Goal: Task Accomplishment & Management: Manage account settings

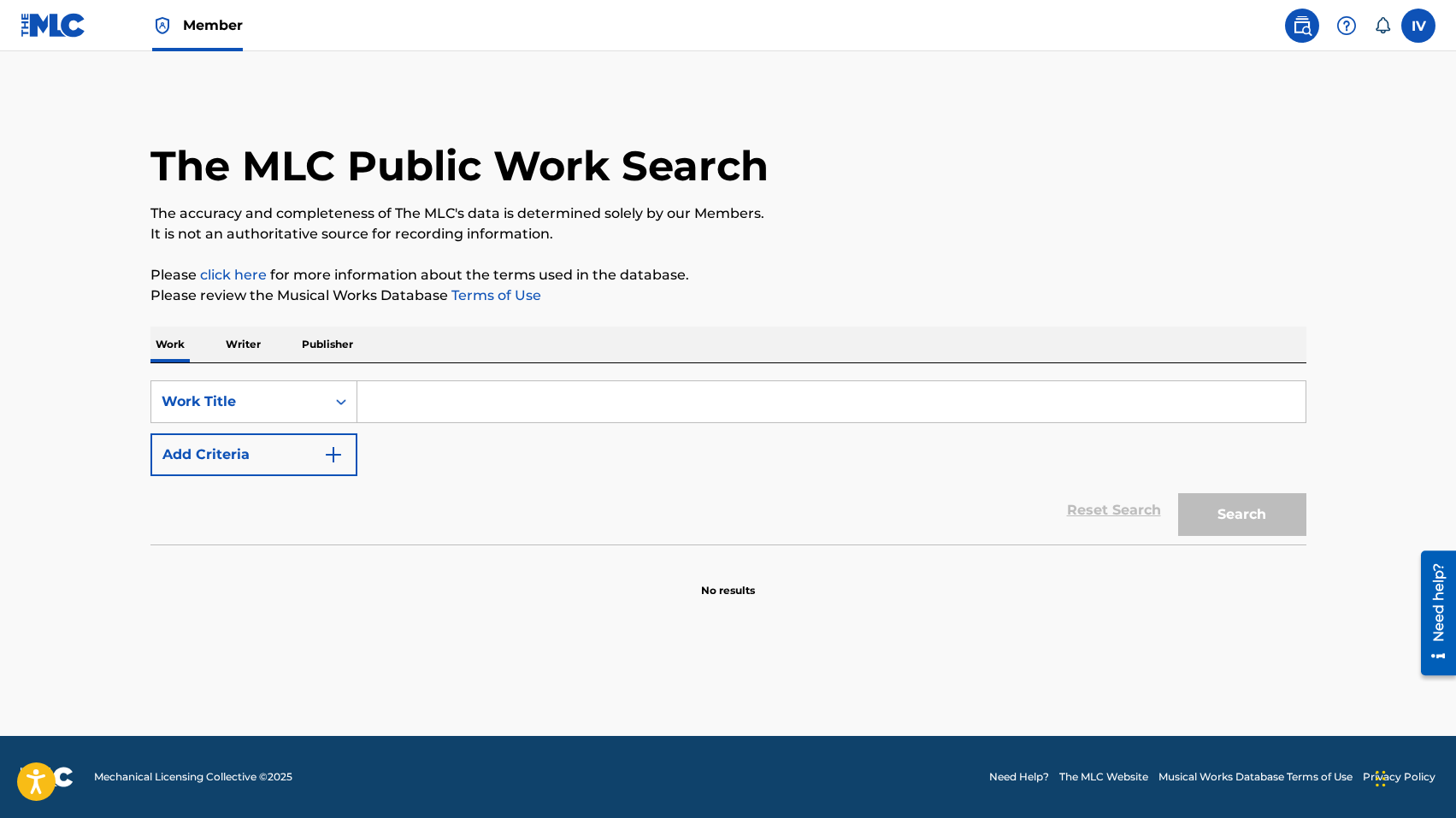
click at [60, 37] on img at bounding box center [53, 25] width 66 height 25
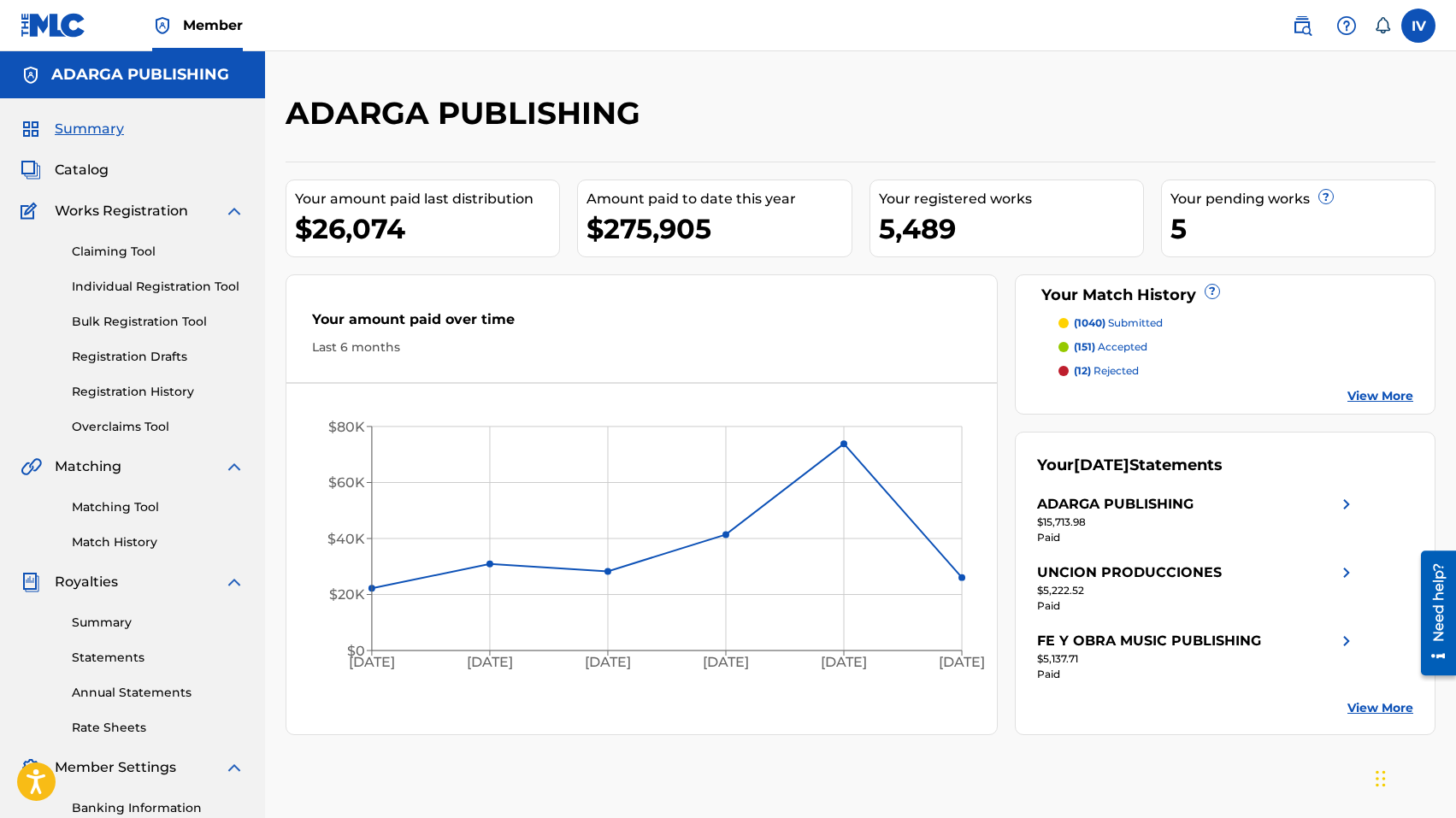
click at [79, 177] on span "Catalog" at bounding box center [81, 170] width 53 height 21
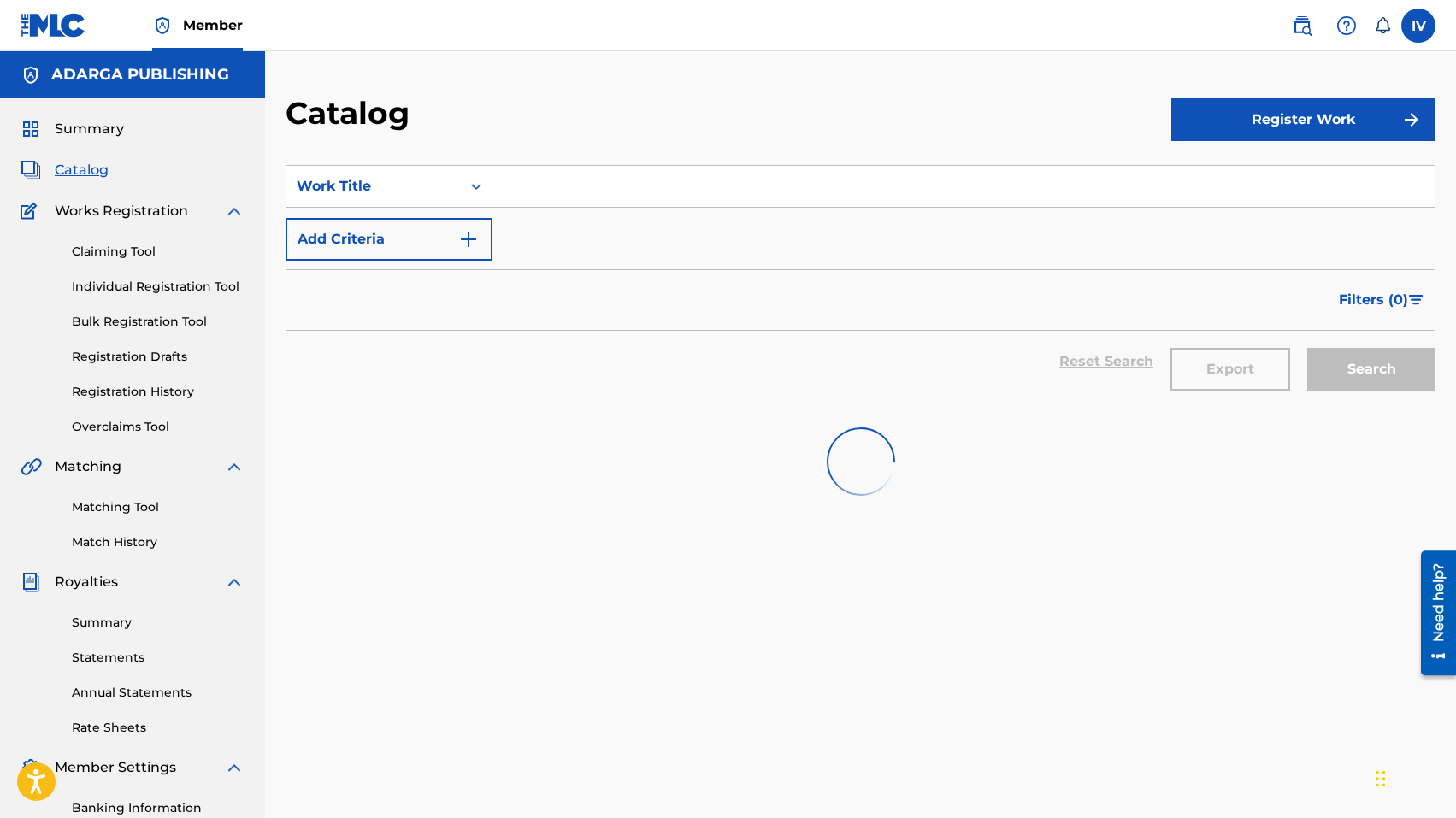
click at [596, 179] on input "Search Form" at bounding box center [963, 186] width 943 height 41
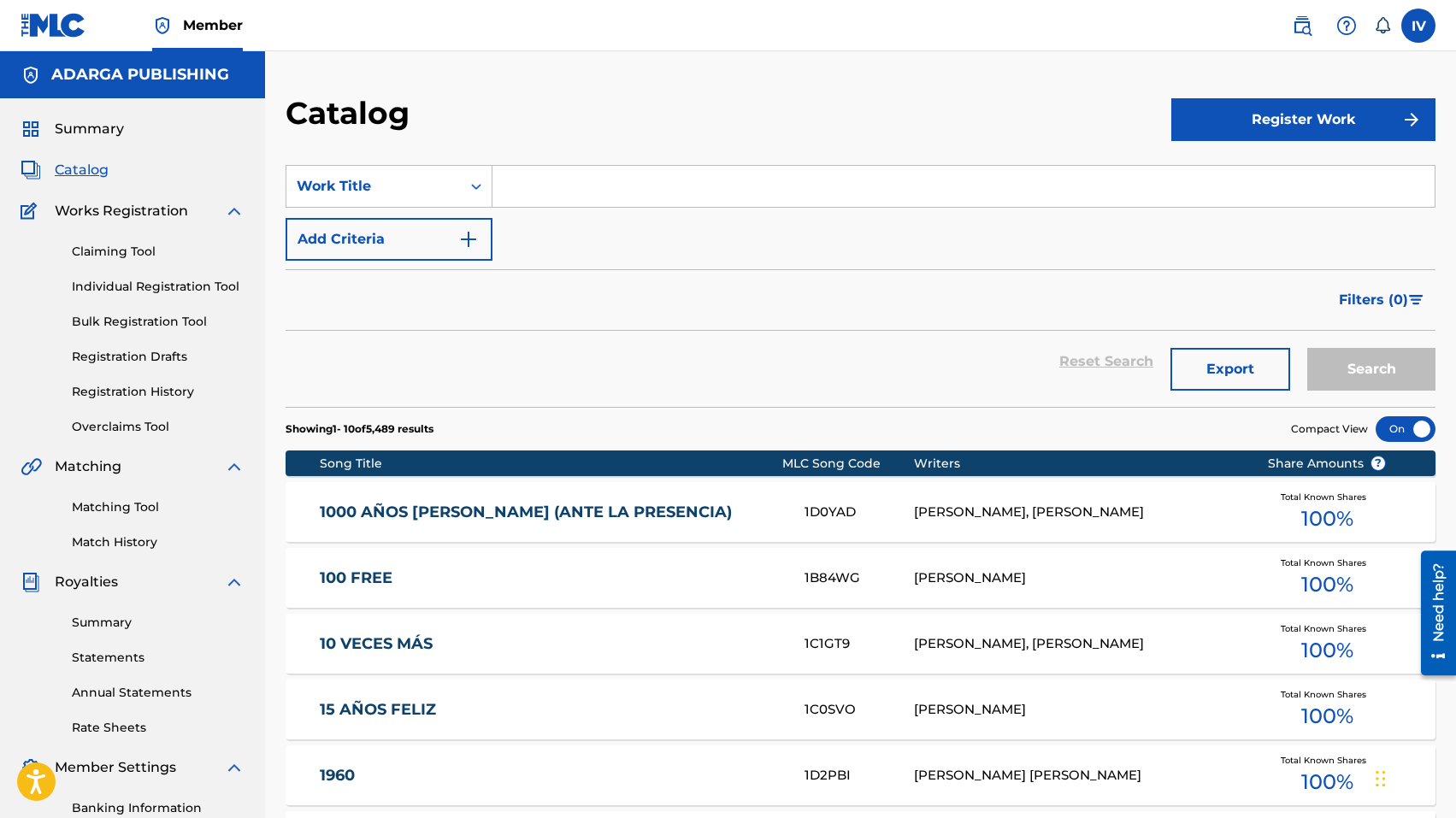
paste input "Gloria y Honor"
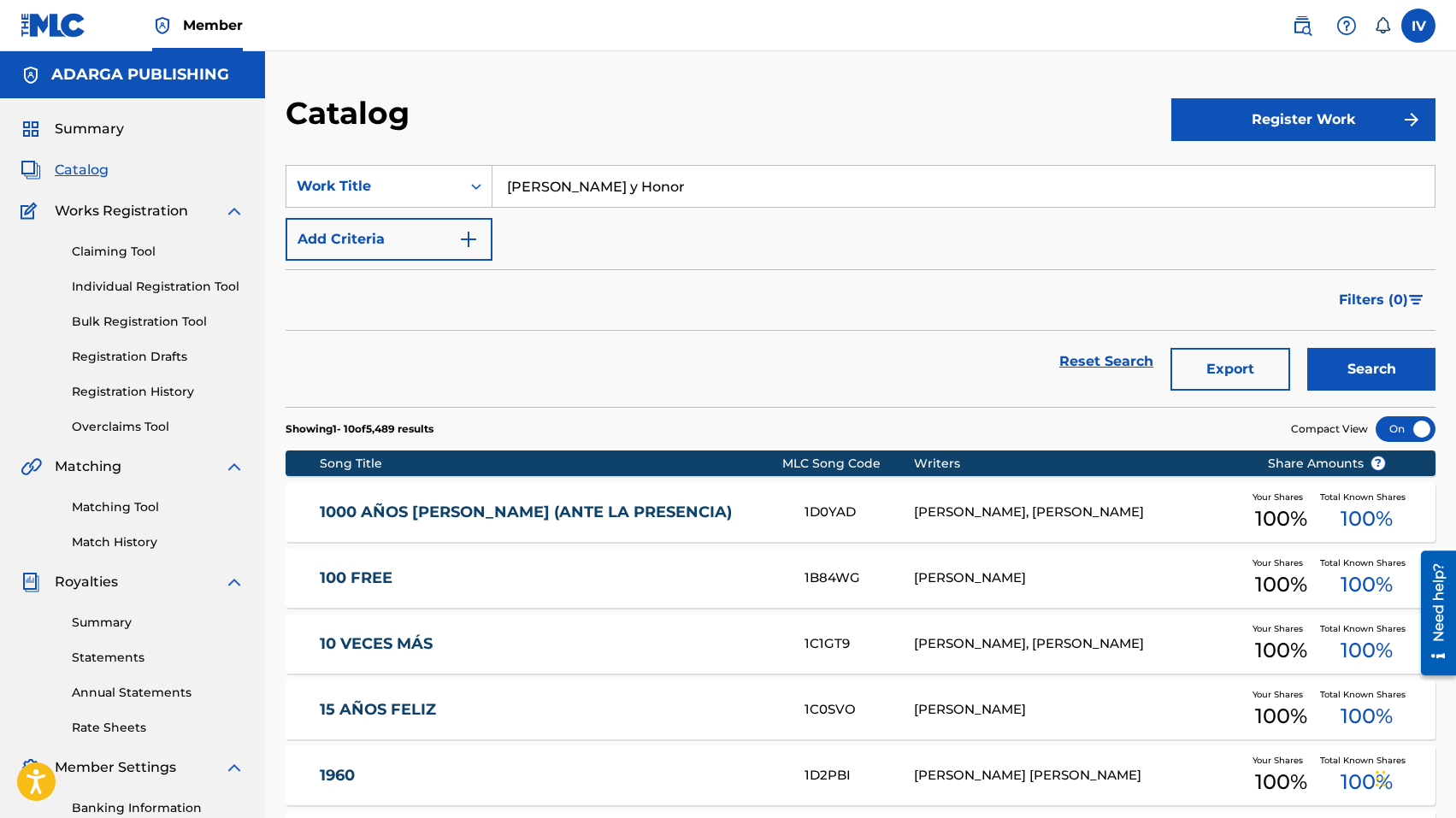
type input "Gloria y Honor"
click at [1308, 348] on button "Search" at bounding box center [1372, 369] width 129 height 43
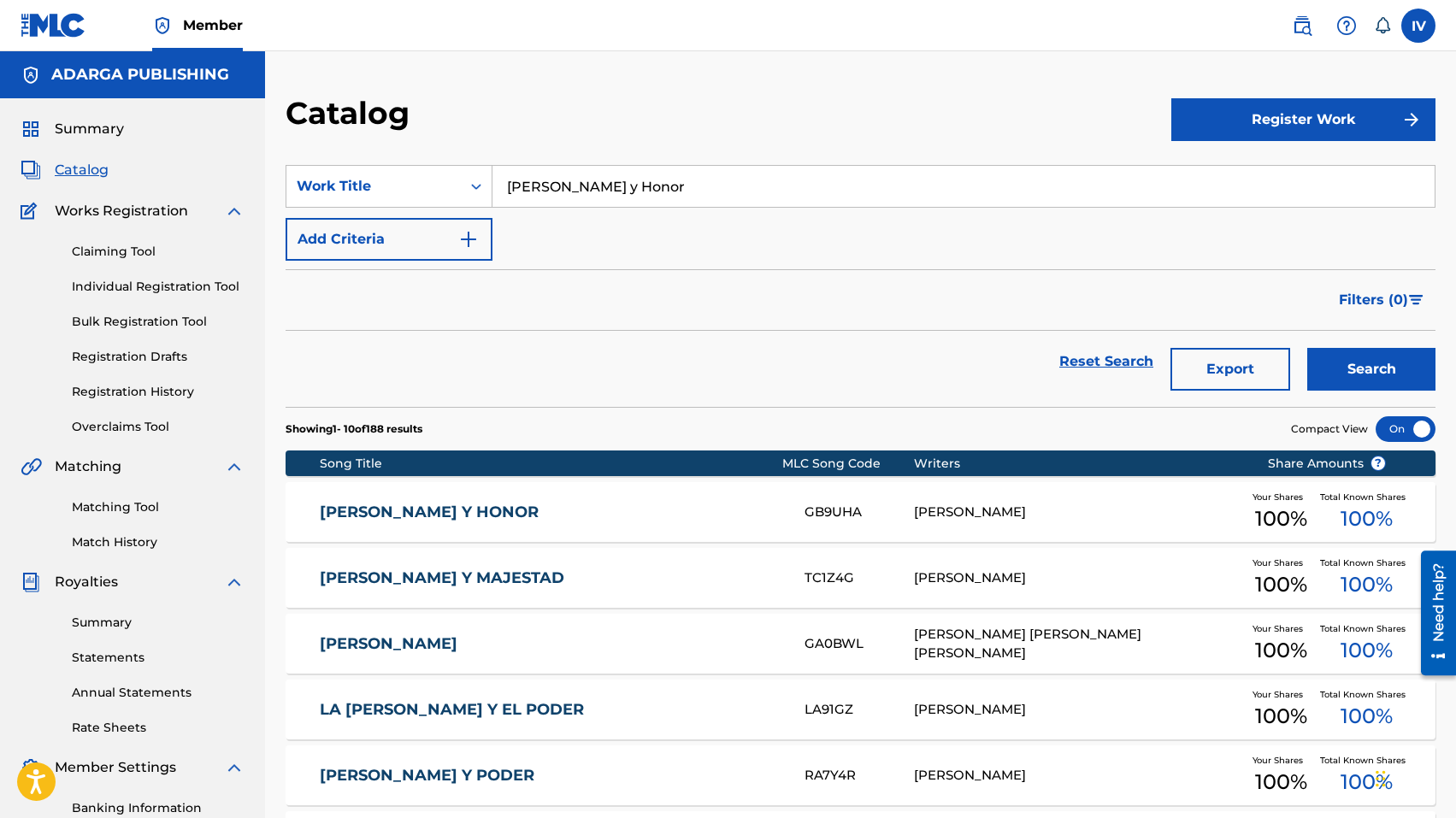
click at [419, 500] on div "GLORIA Y HONOR GB9UHA NEZARETH CASTIREY CASTILLO VALDERRAMA Your Shares 100 % T…" at bounding box center [861, 512] width 1150 height 60
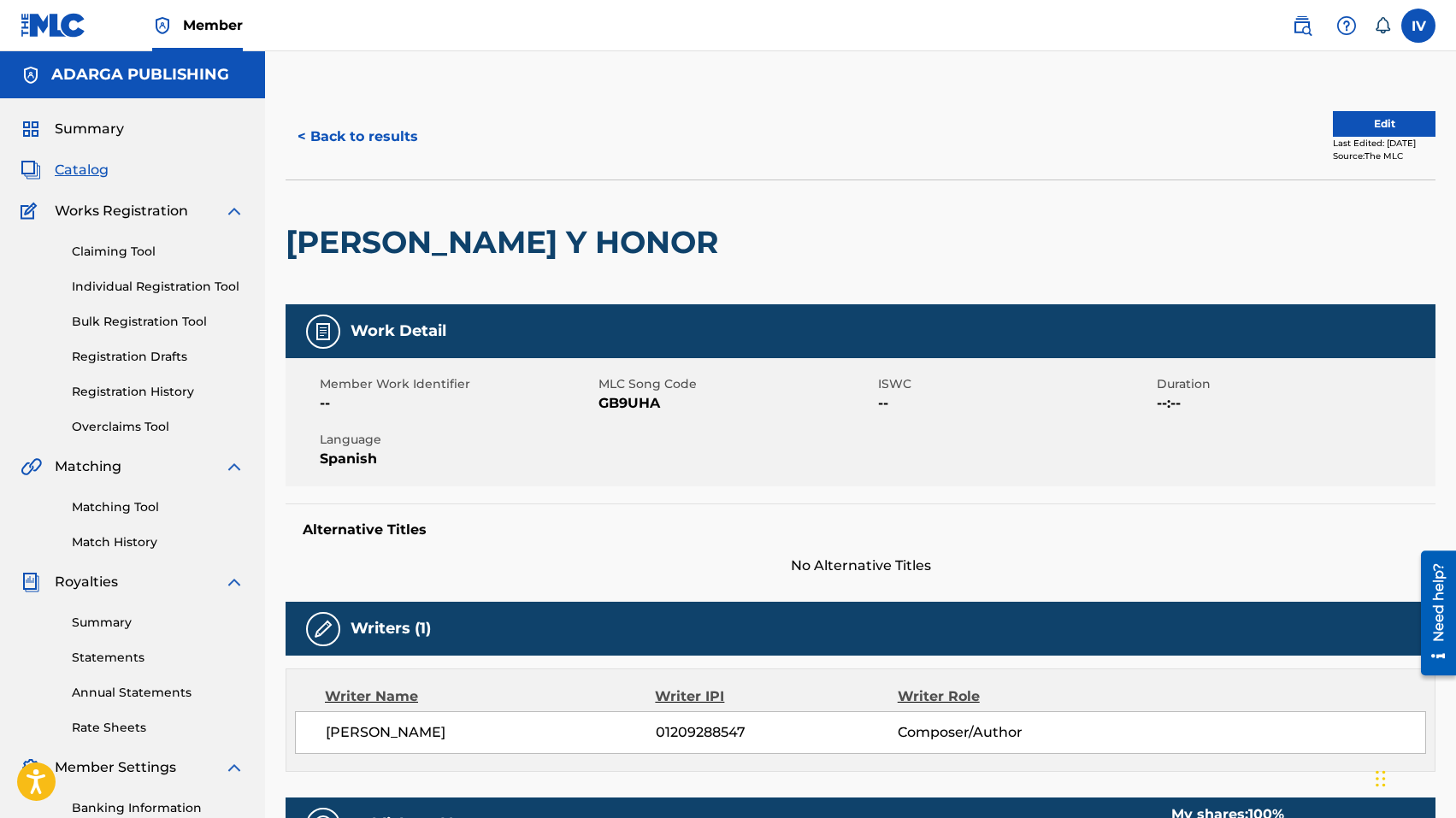
click at [652, 401] on span "GB9UHA" at bounding box center [735, 404] width 274 height 21
copy span "GB9UHA"
click at [1342, 131] on button "Edit" at bounding box center [1385, 124] width 103 height 26
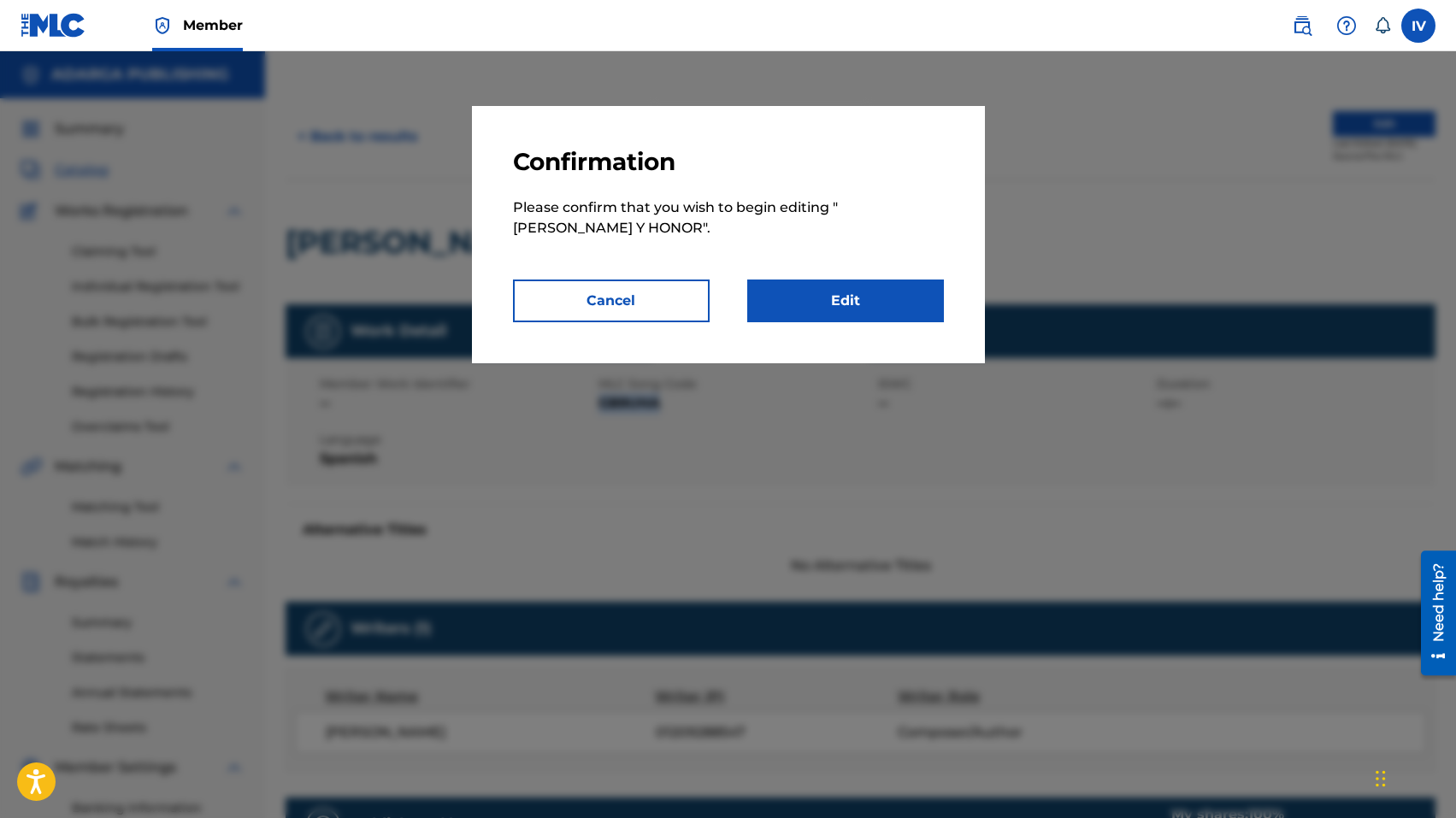
click at [811, 287] on link "Edit" at bounding box center [846, 301] width 197 height 43
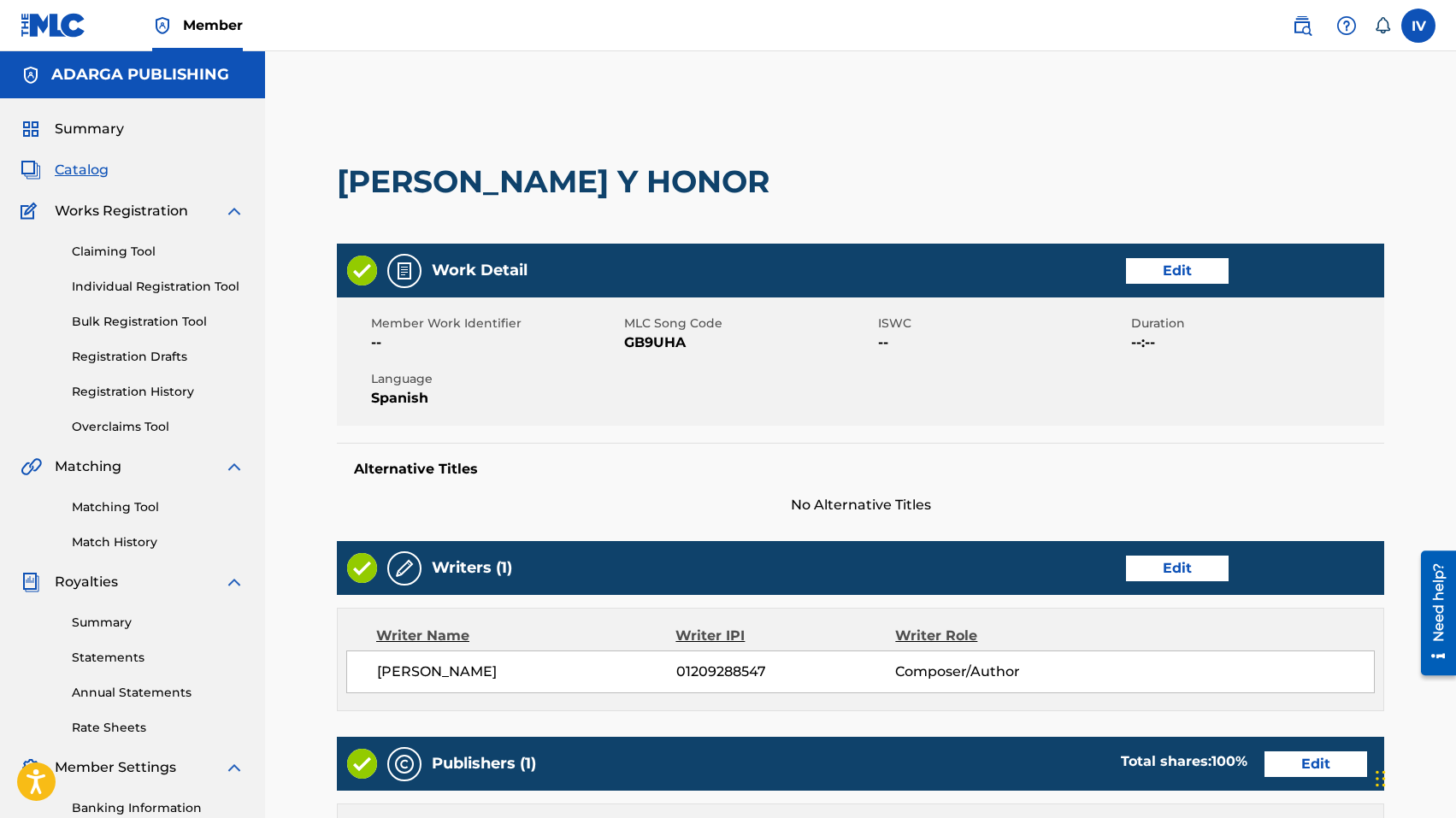
click at [1157, 263] on link "Edit" at bounding box center [1177, 271] width 103 height 26
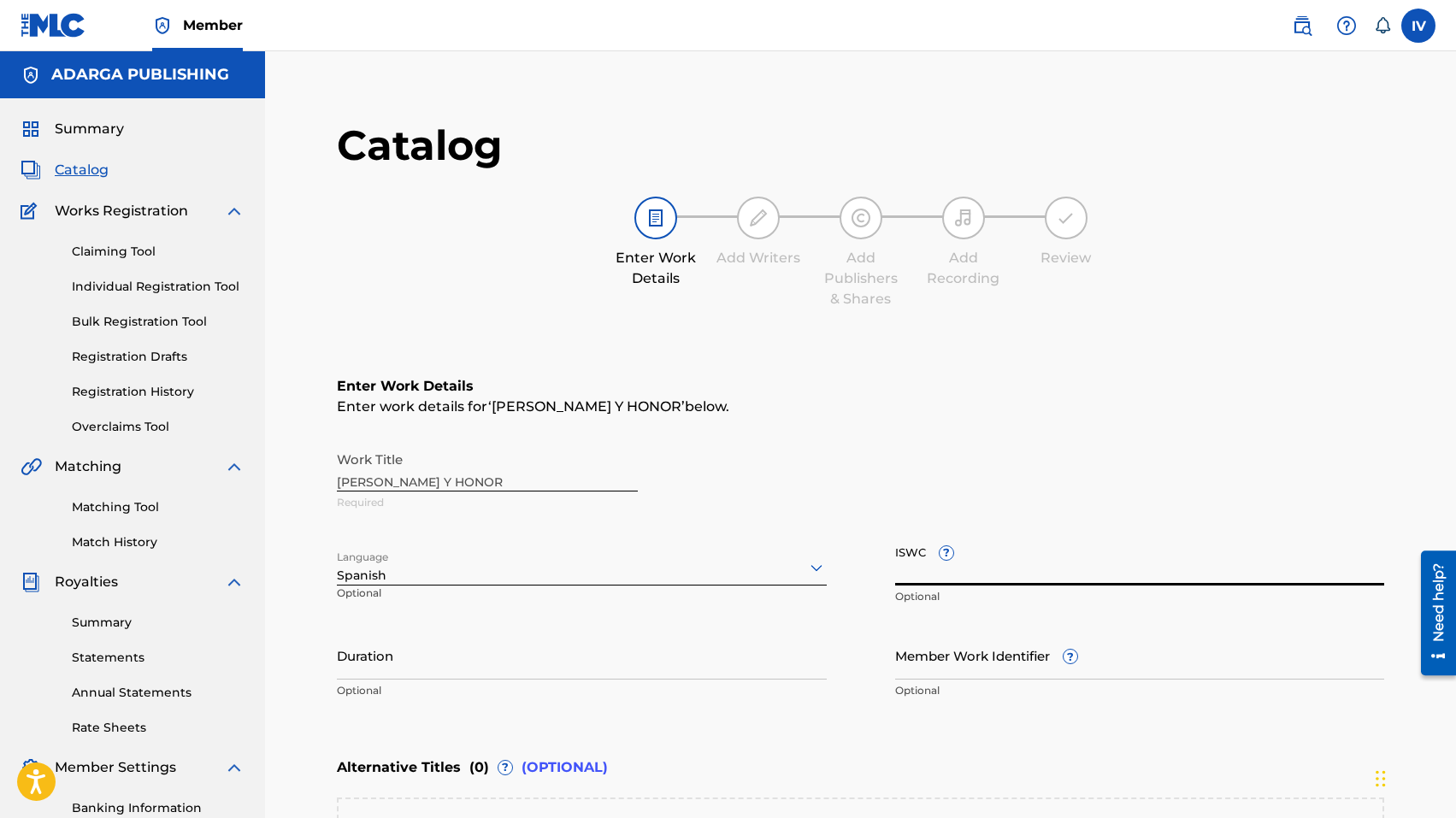
click at [1024, 583] on input "ISWC ?" at bounding box center [1139, 561] width 490 height 48
paste input "T3339780217"
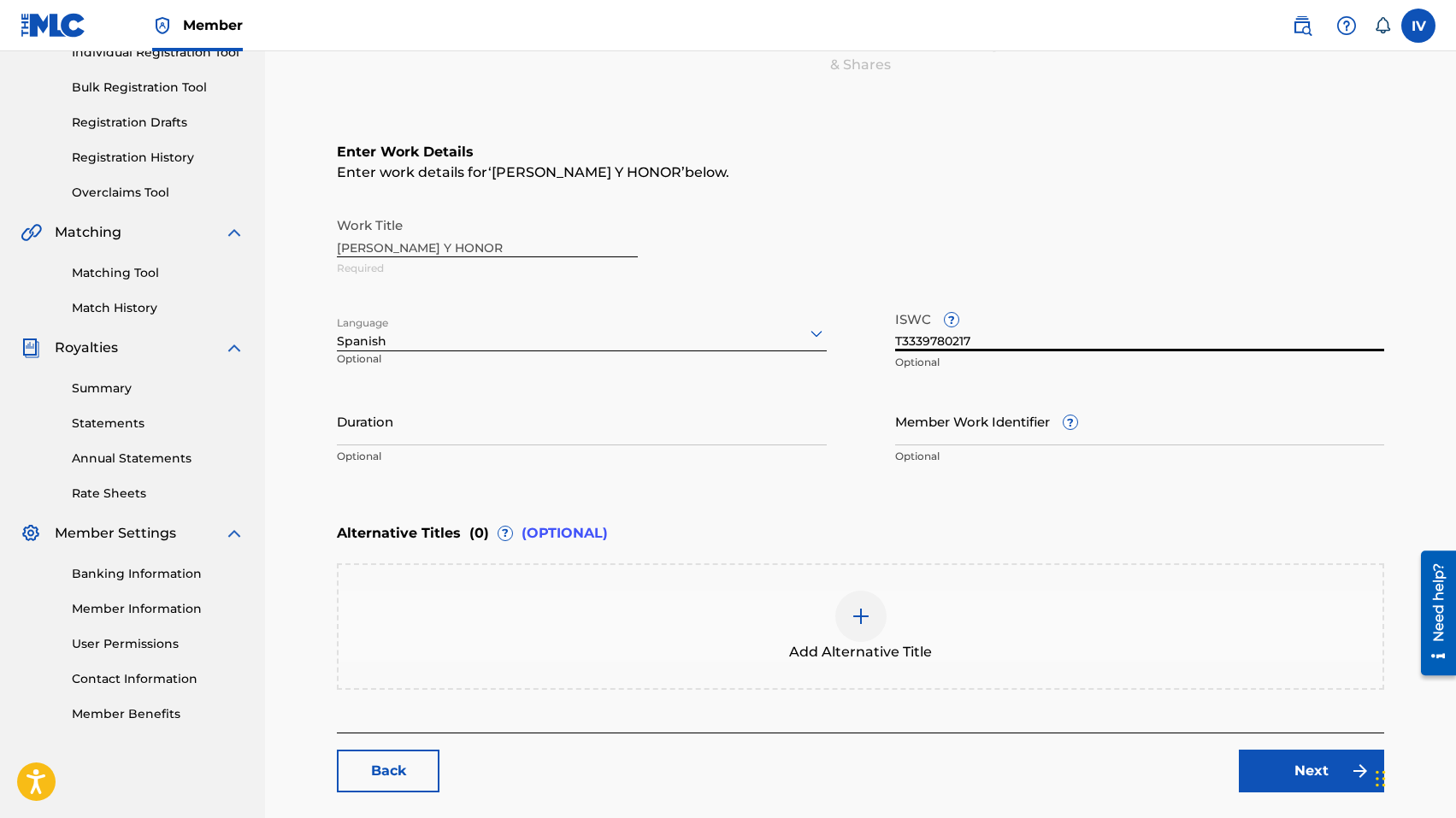
scroll to position [316, 0]
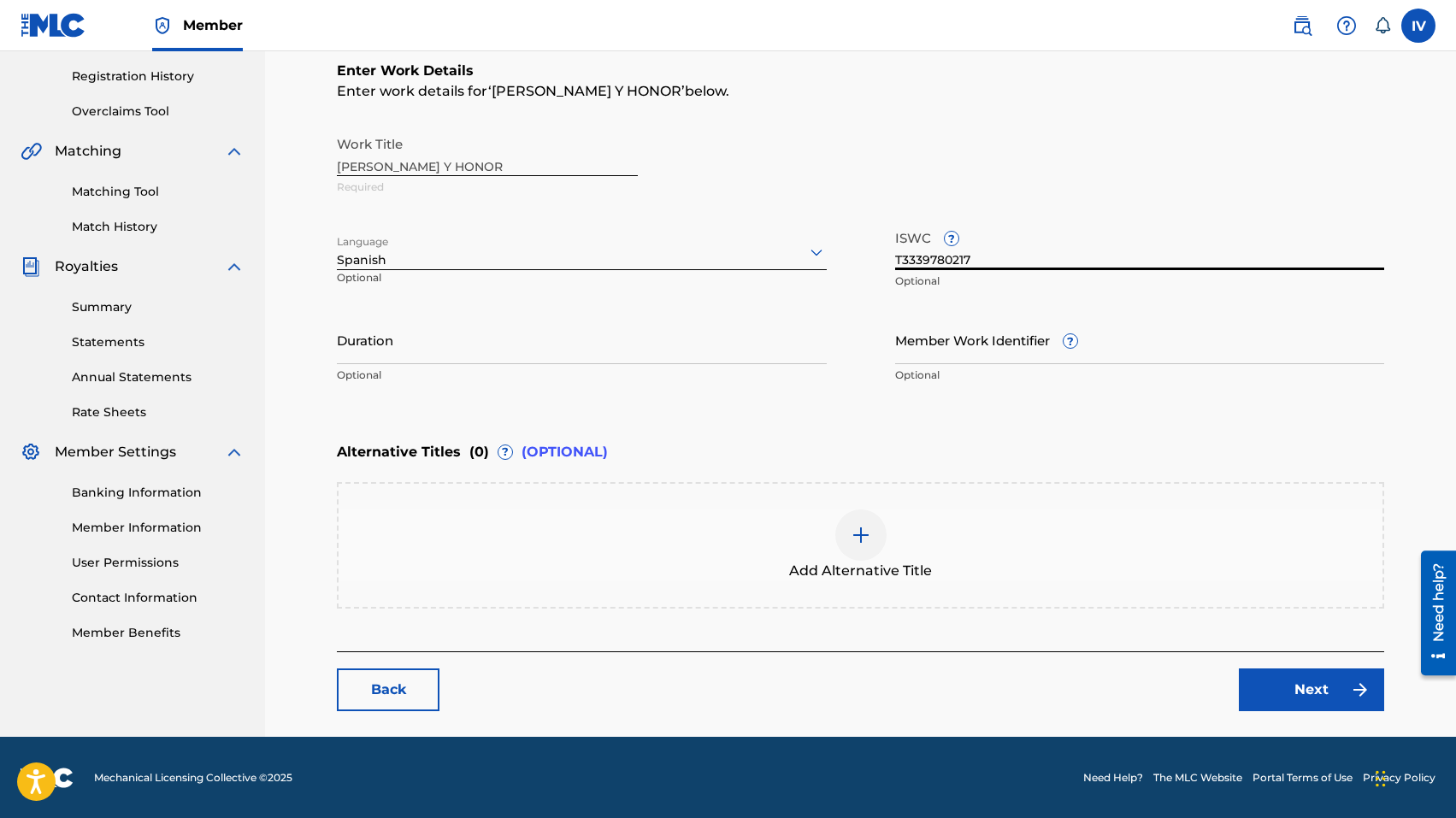
type input "T3339780217"
click at [1271, 675] on link "Next" at bounding box center [1312, 689] width 145 height 43
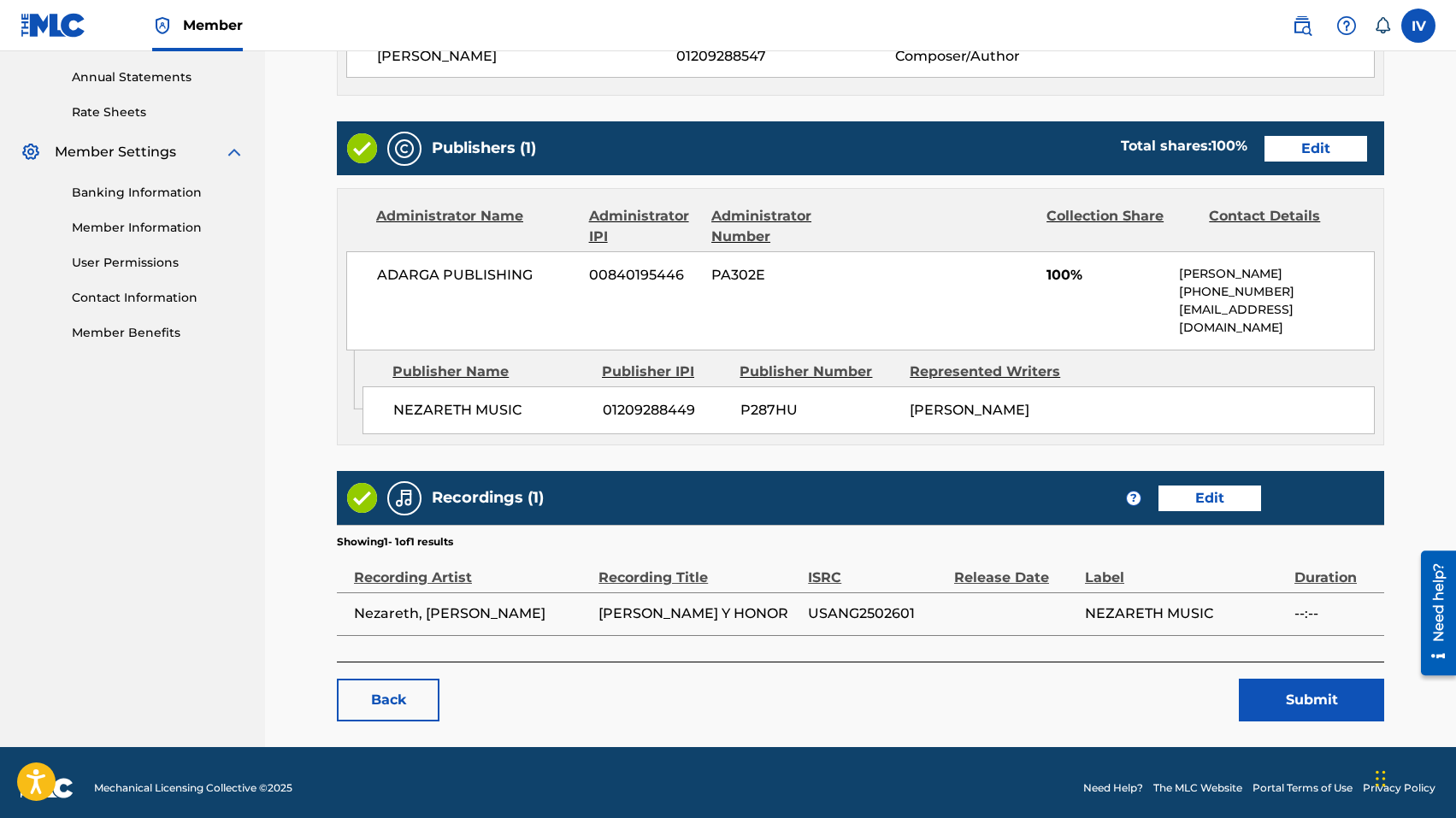
scroll to position [651, 0]
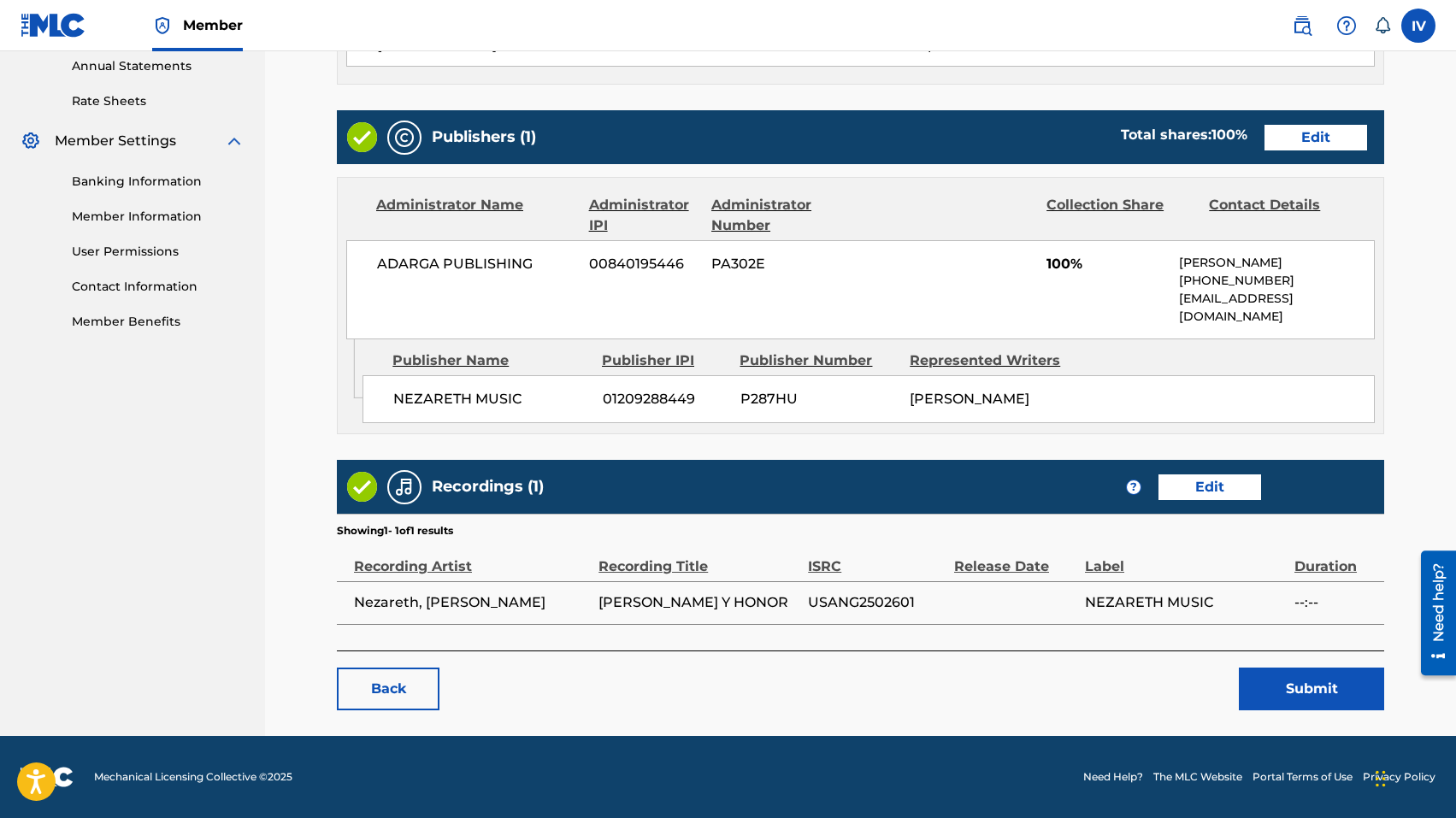
click at [1294, 680] on button "Submit" at bounding box center [1312, 688] width 145 height 43
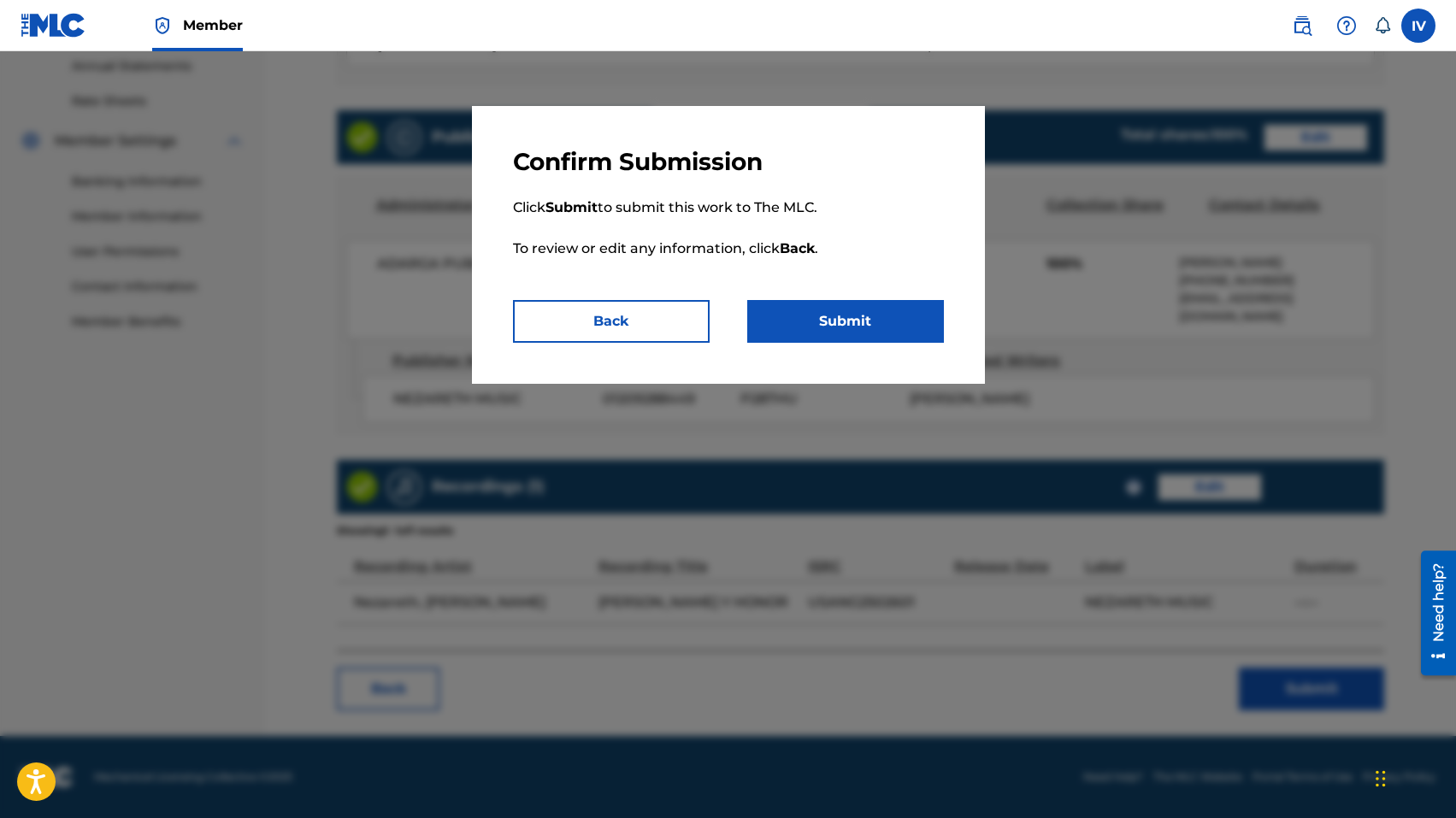
click at [809, 341] on button "Submit" at bounding box center [846, 320] width 197 height 43
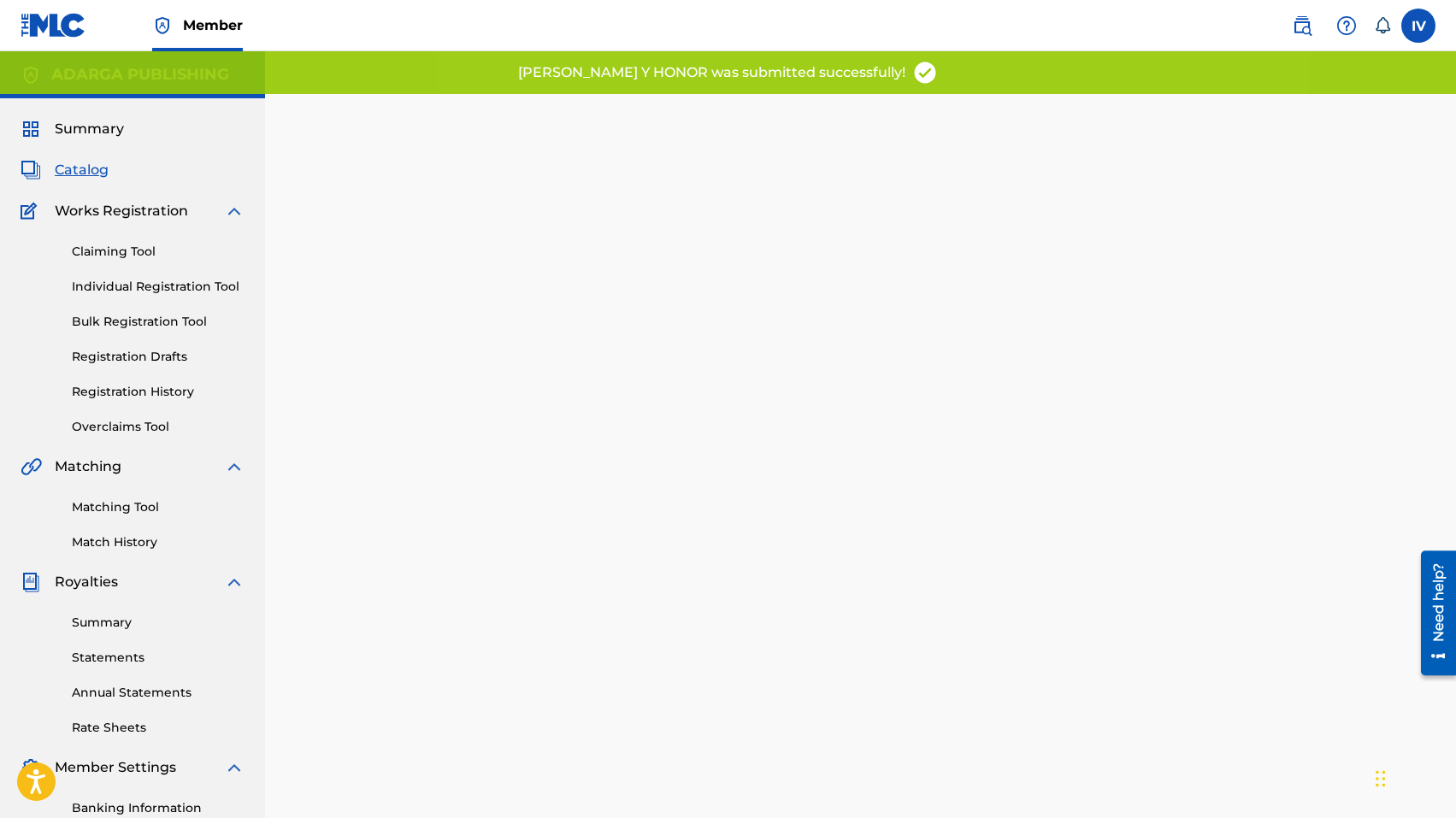
click at [68, 167] on span "Catalog" at bounding box center [81, 170] width 53 height 21
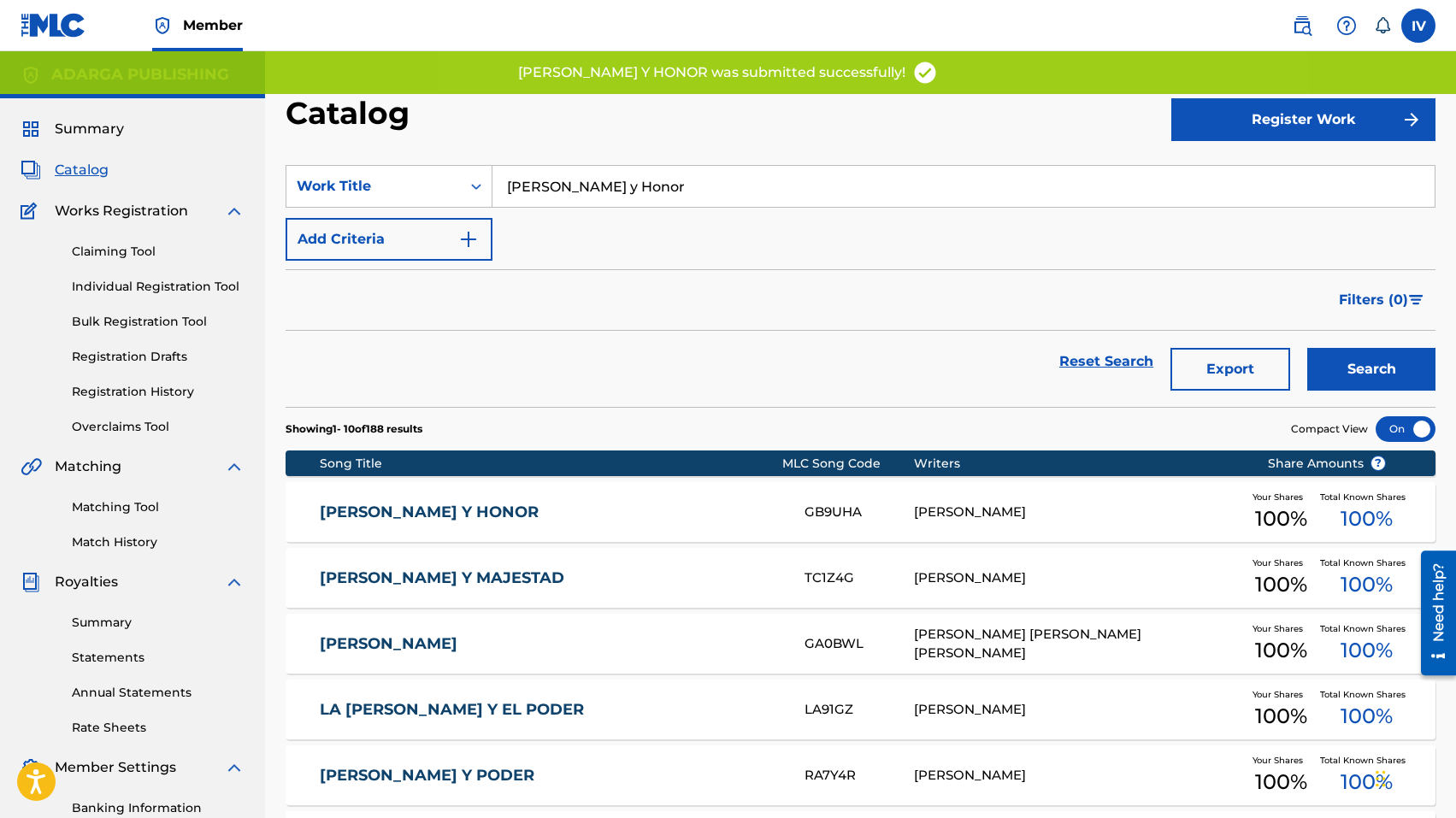
click at [892, 113] on div "Catalog" at bounding box center [729, 119] width 886 height 50
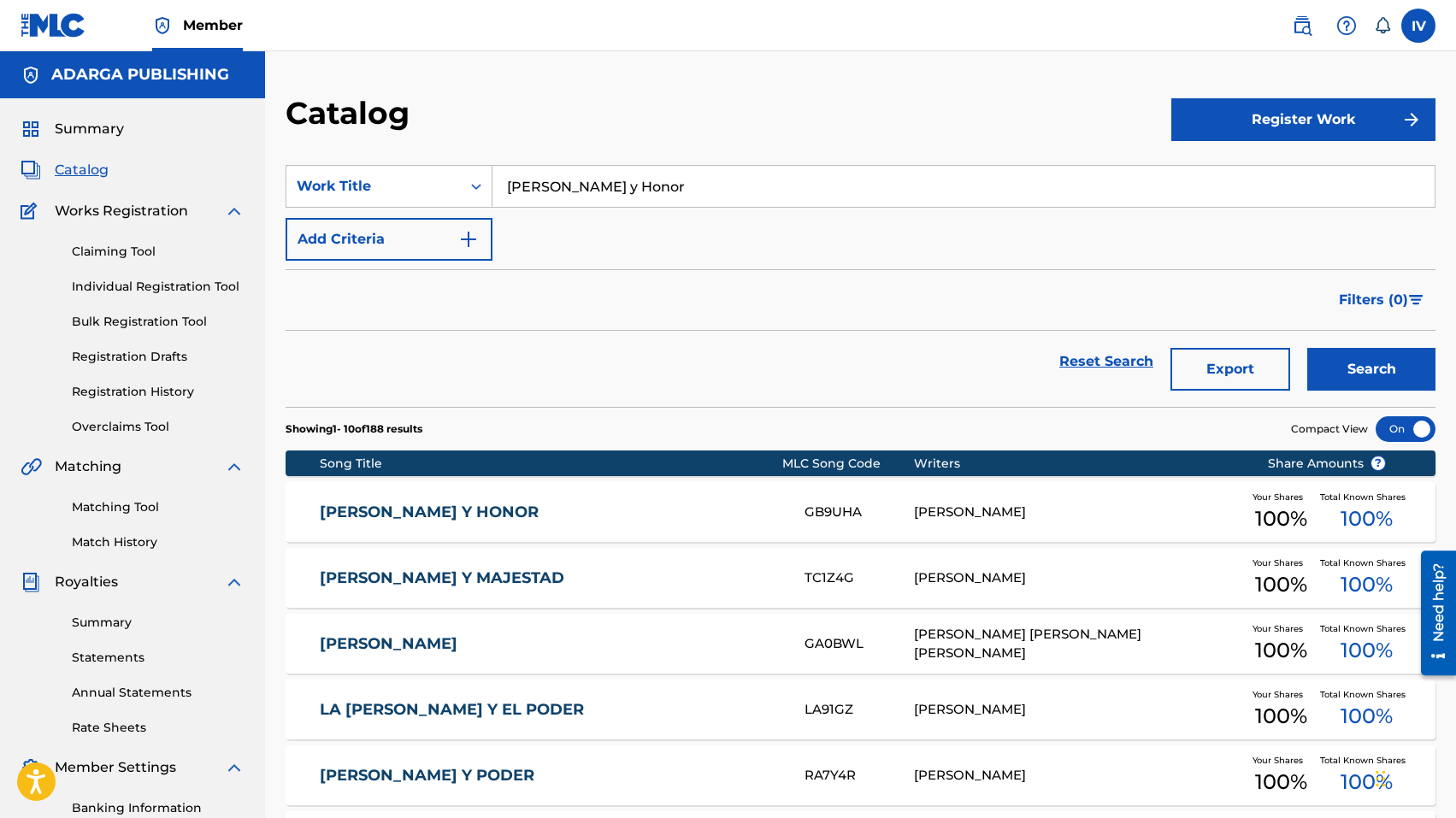
click at [538, 128] on div "Catalog" at bounding box center [729, 119] width 886 height 50
click at [595, 66] on div "Catalog Register Work SearchWithCriteria898f2317-928e-4fa3-8fd1-3b77c657909d Wo…" at bounding box center [861, 637] width 1191 height 1171
click at [571, 182] on input "Gloria y Honor" at bounding box center [963, 186] width 943 height 41
paste input "Honesto"
type input "Honesto"
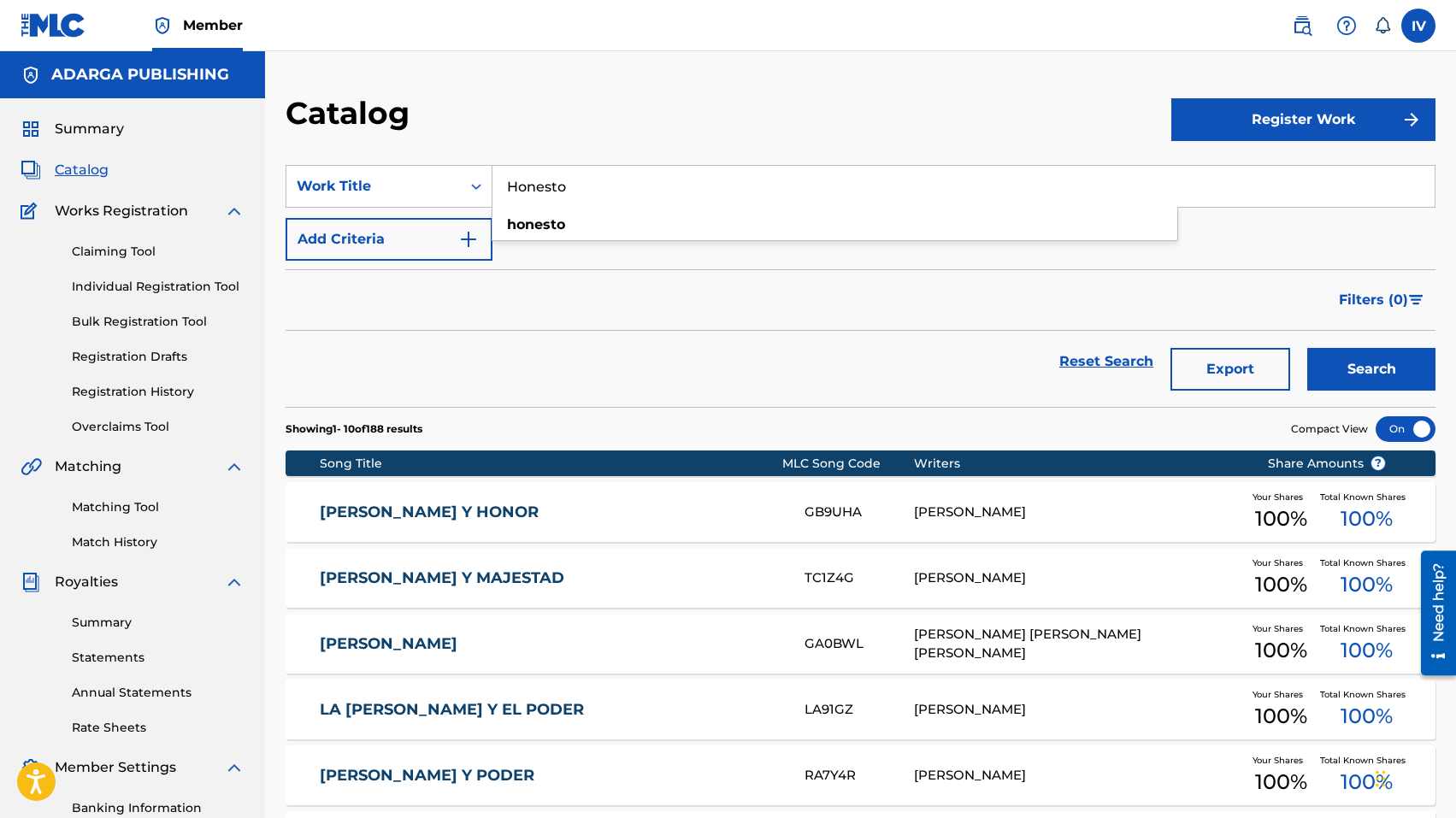
click at [1308, 348] on button "Search" at bounding box center [1372, 369] width 129 height 43
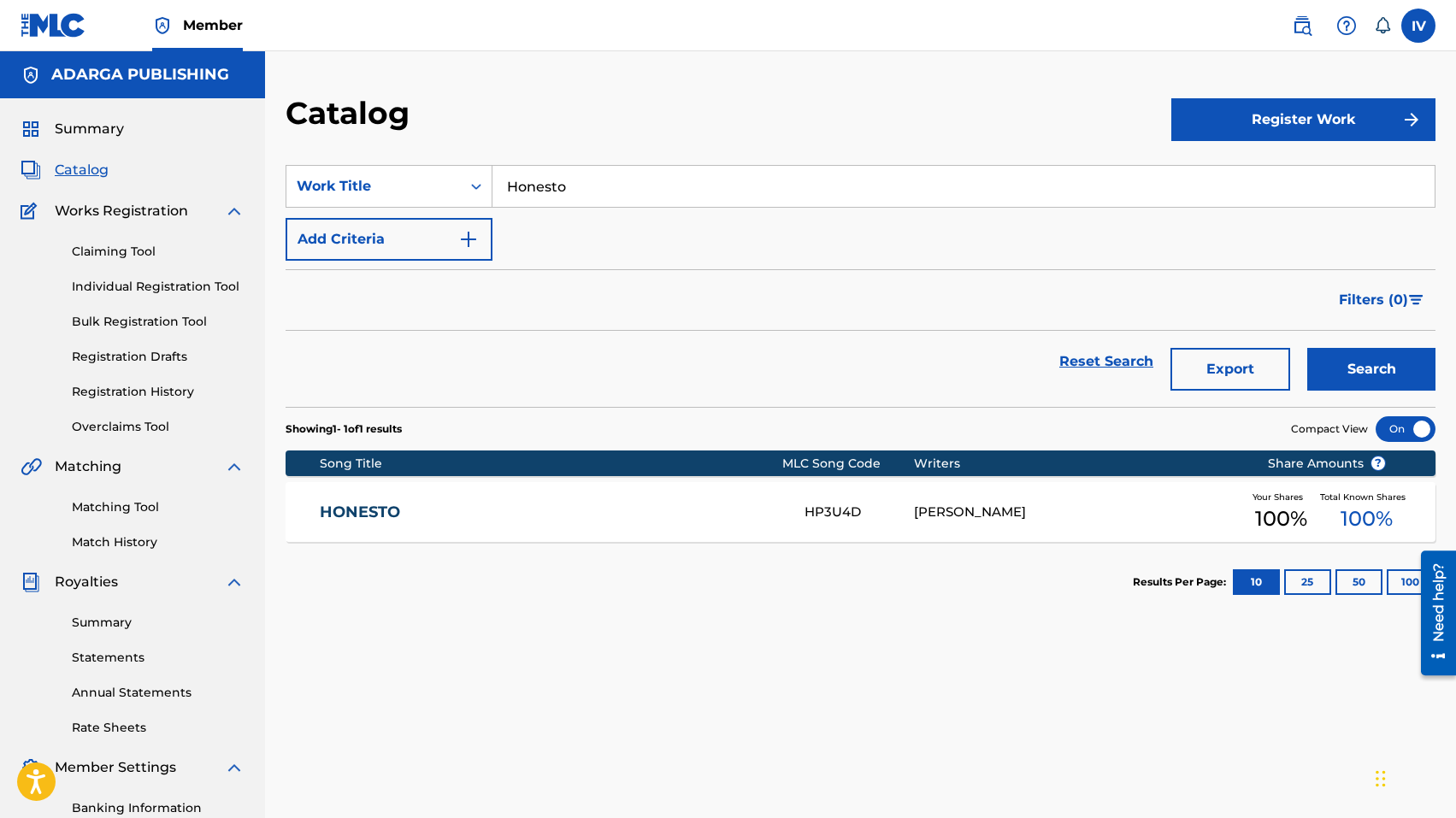
click at [535, 538] on div "HONESTO HP3U4D WESLEY KENNEDY Your Shares 100 % Total Known Shares 100 %" at bounding box center [861, 512] width 1150 height 60
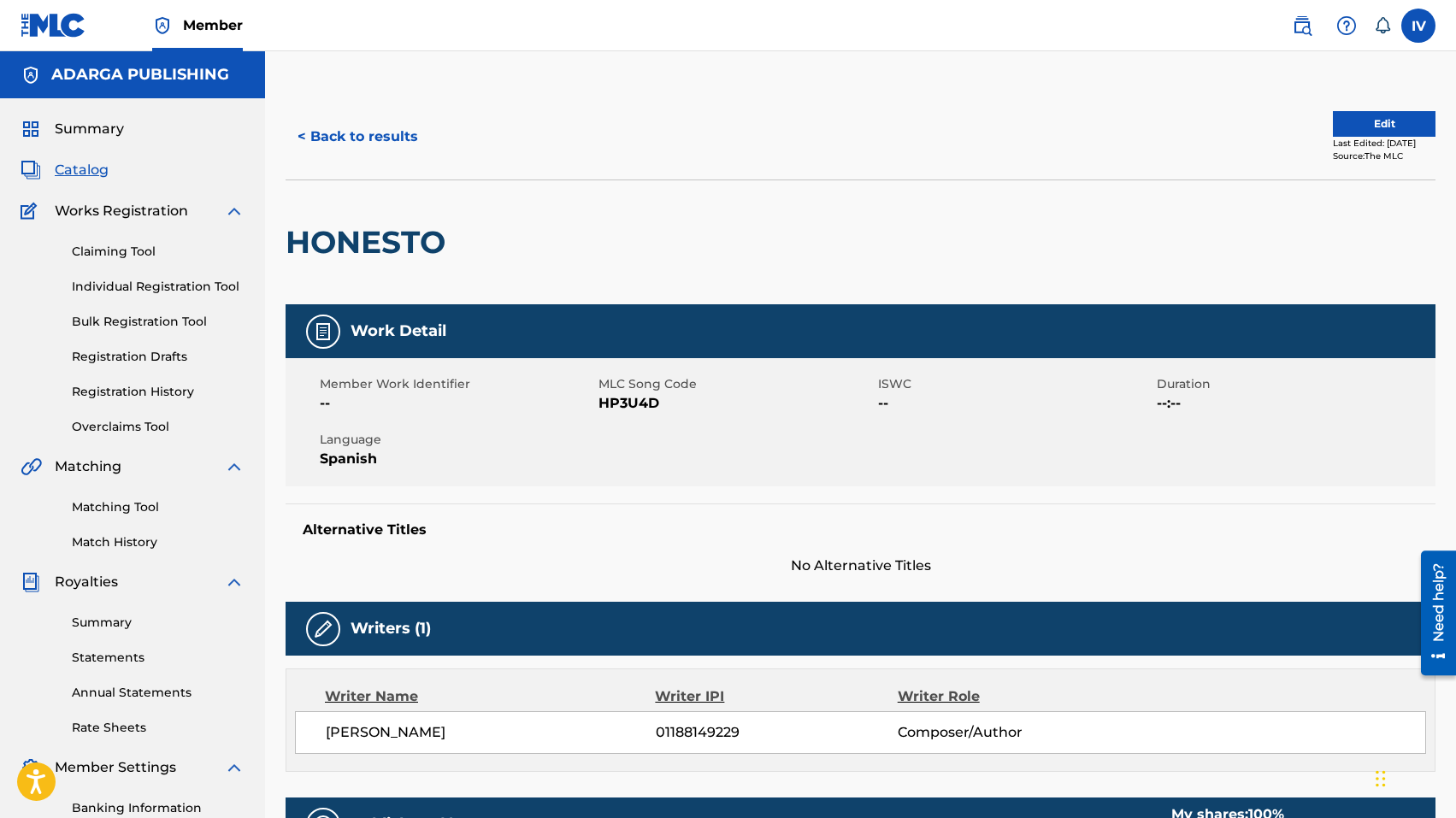
click at [621, 407] on span "HP3U4D" at bounding box center [735, 404] width 274 height 21
copy span "HP3U4D"
click at [1367, 120] on button "Edit" at bounding box center [1385, 124] width 103 height 26
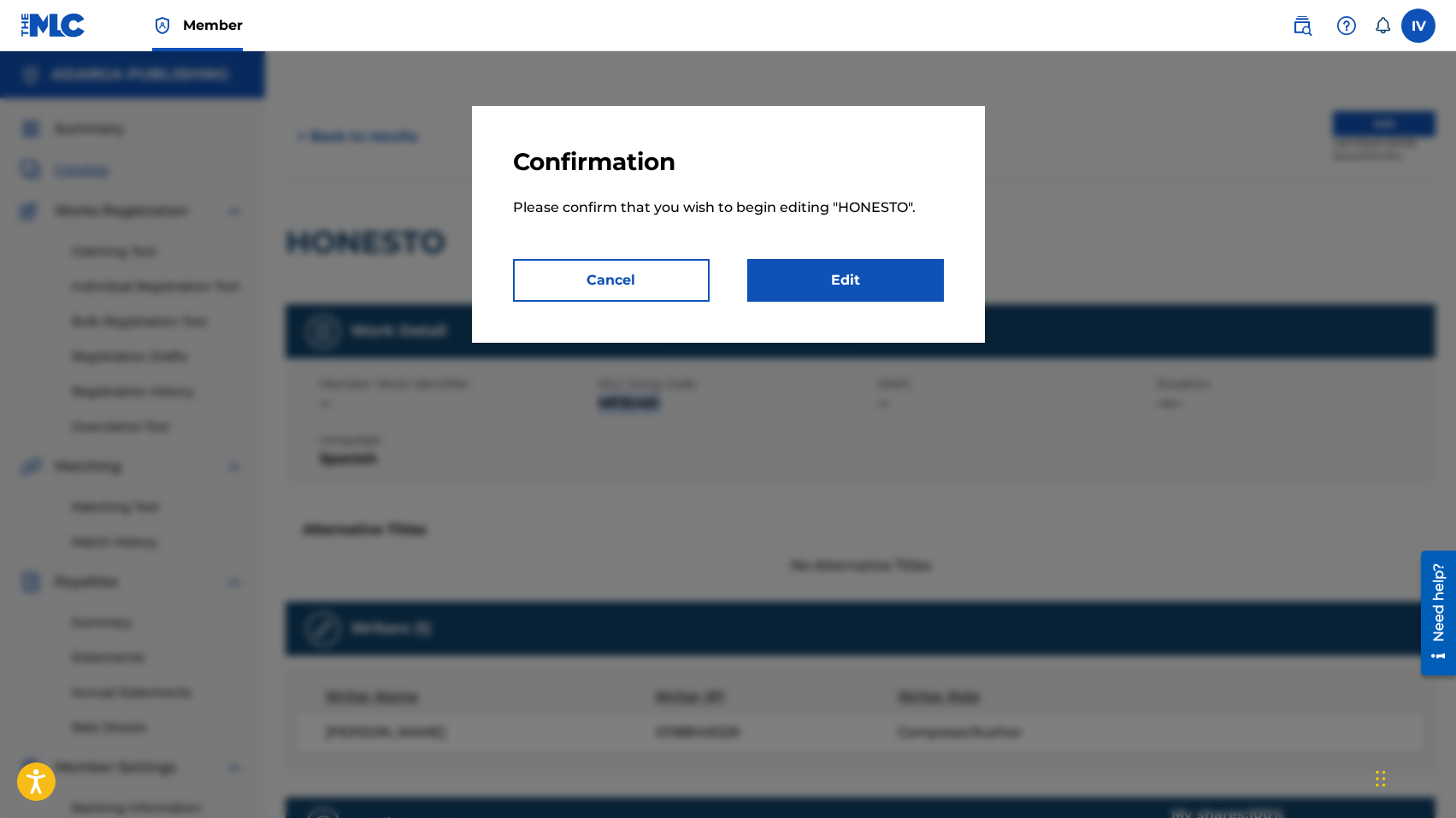
click at [824, 289] on link "Edit" at bounding box center [846, 280] width 197 height 43
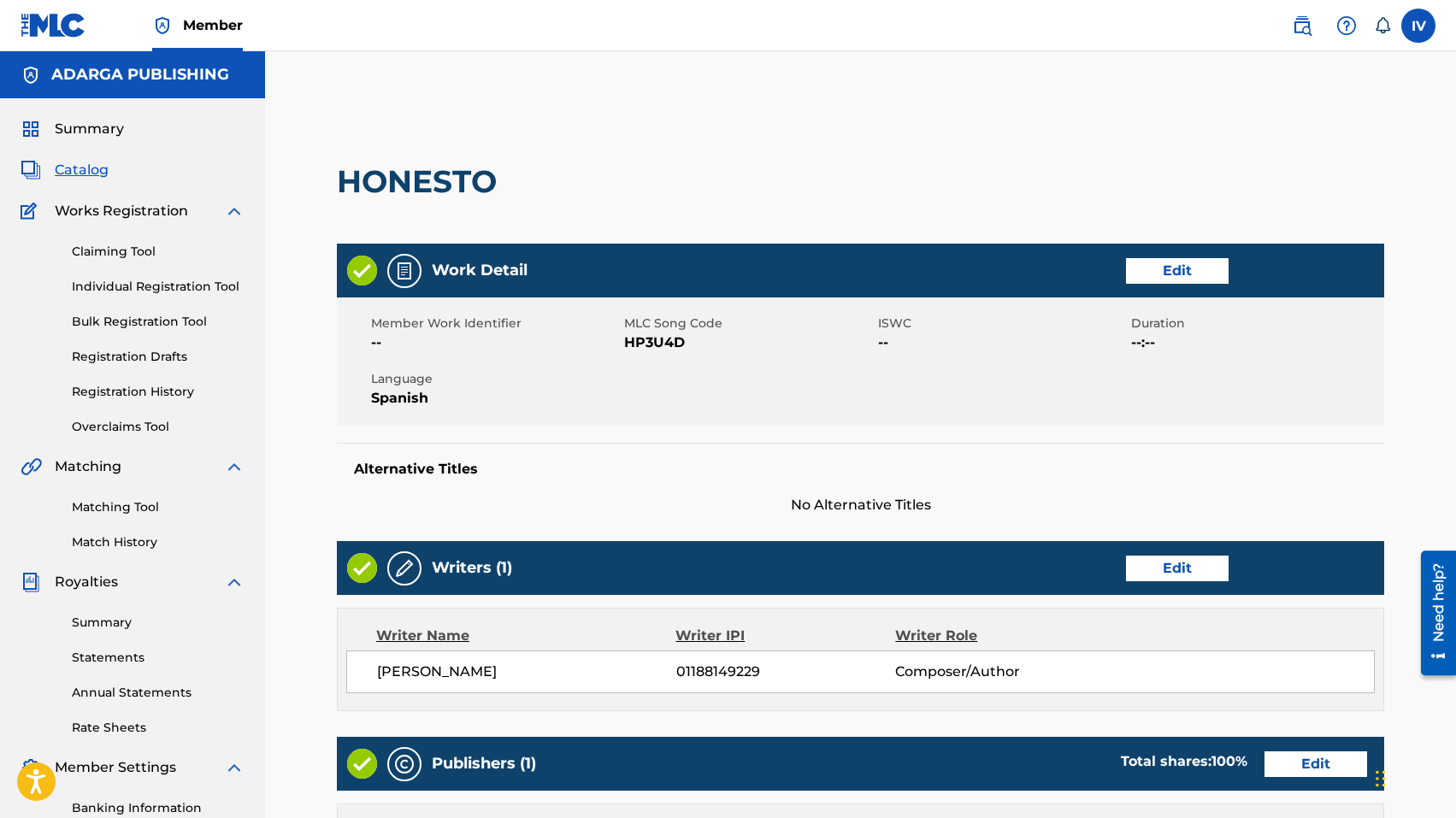
click at [1153, 274] on link "Edit" at bounding box center [1177, 271] width 103 height 26
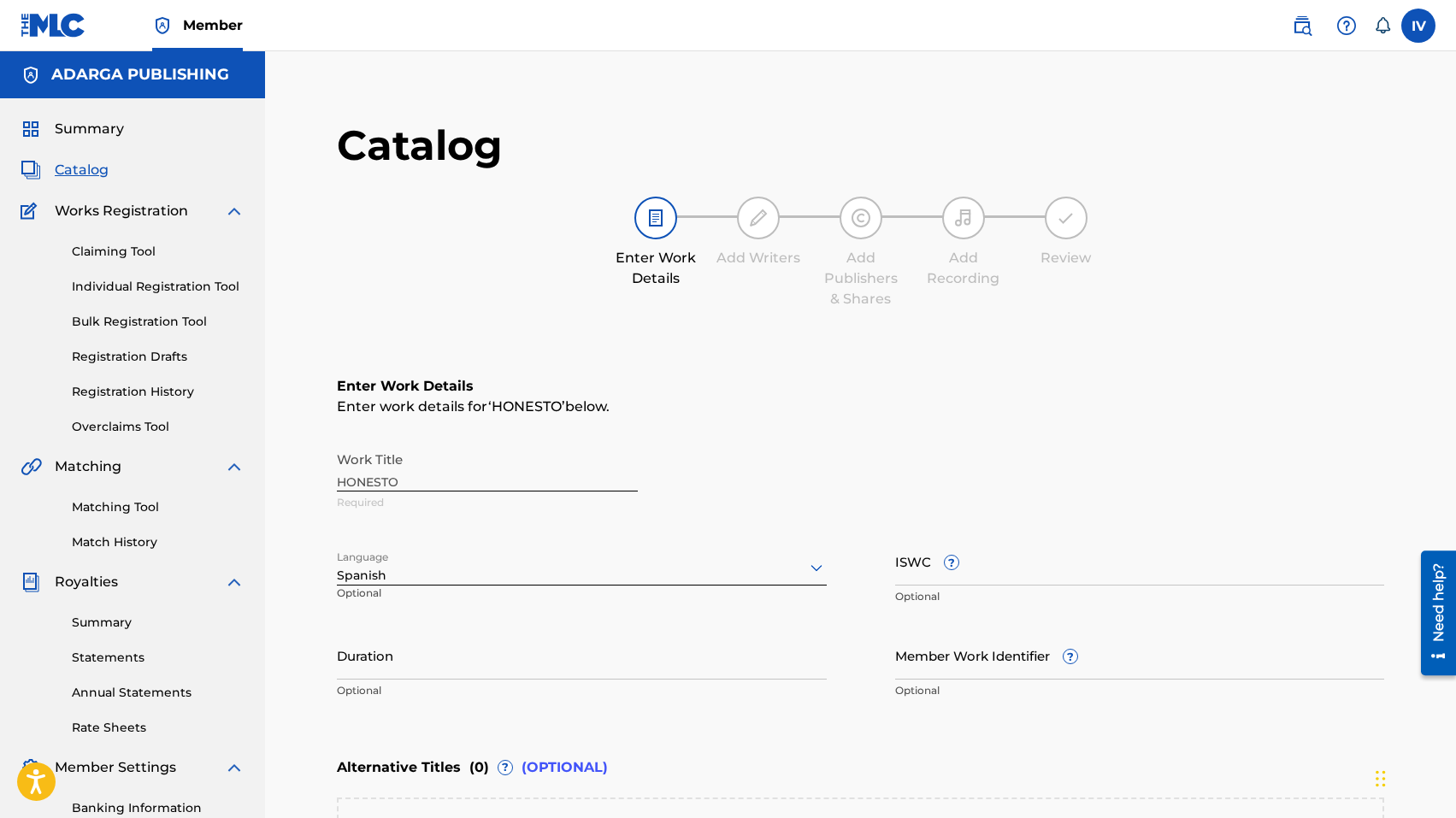
click at [1039, 567] on input "ISWC ?" at bounding box center [1139, 561] width 490 height 48
paste input "T3344452257"
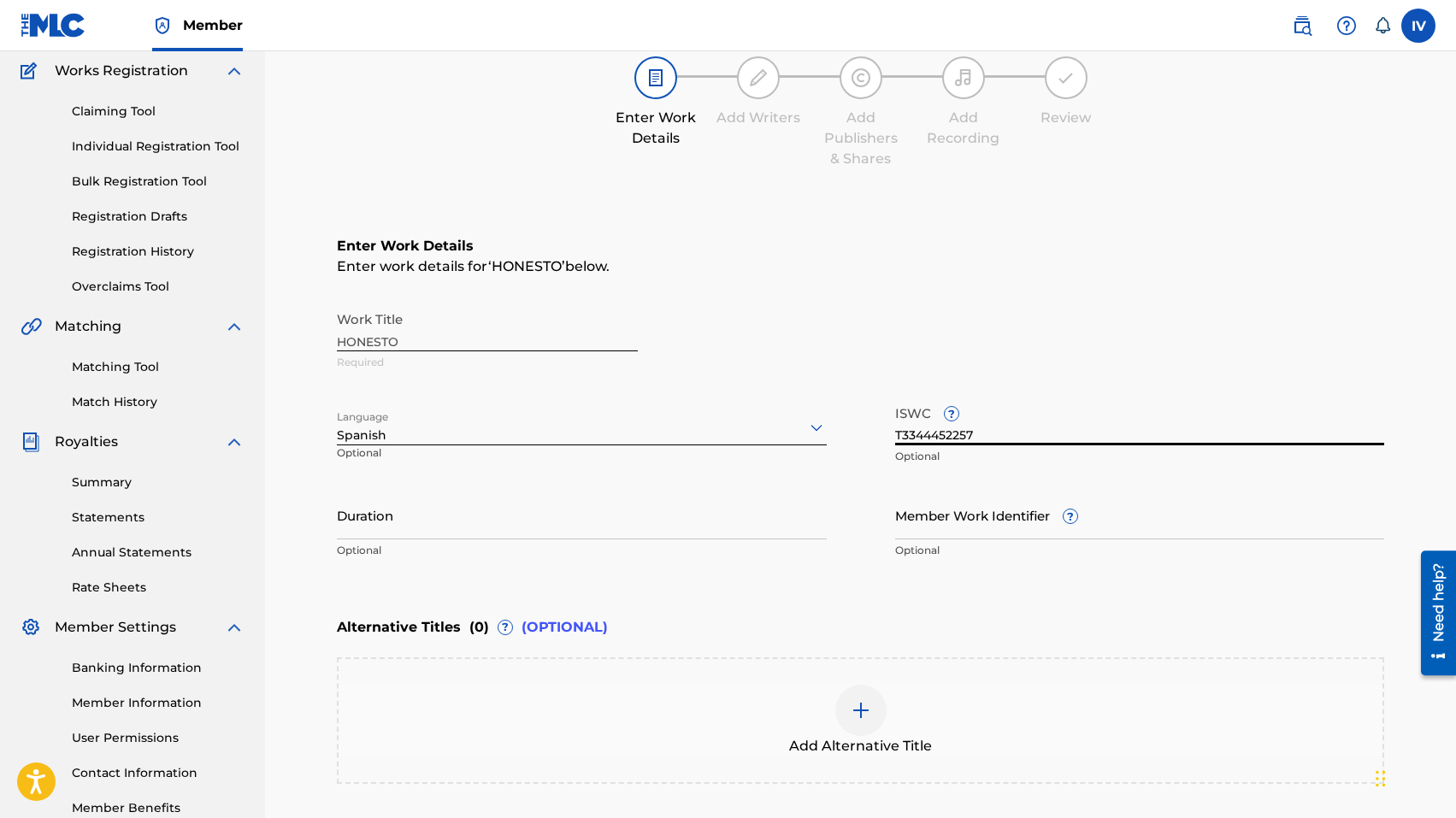
scroll to position [239, 0]
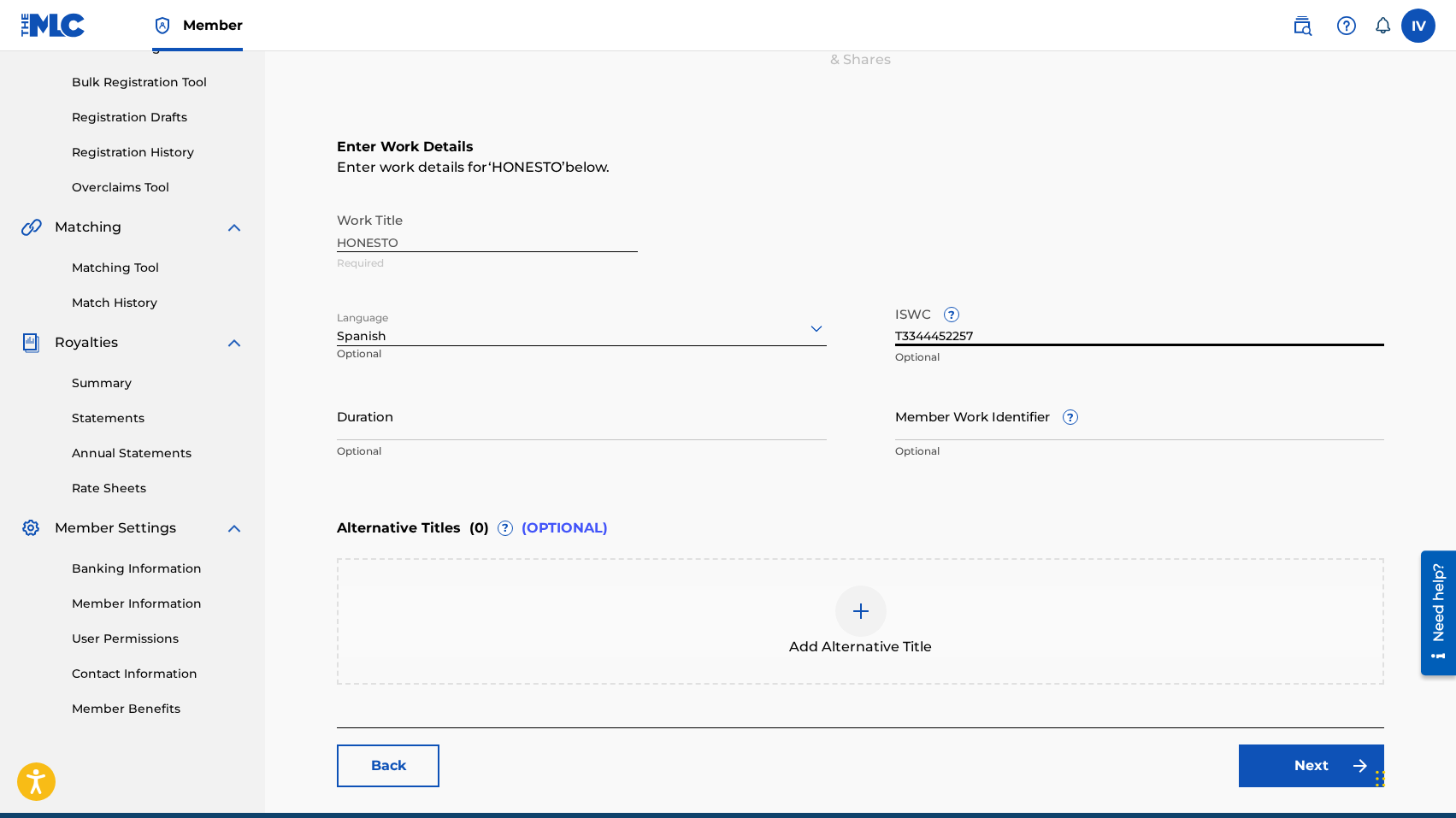
type input "T3344452257"
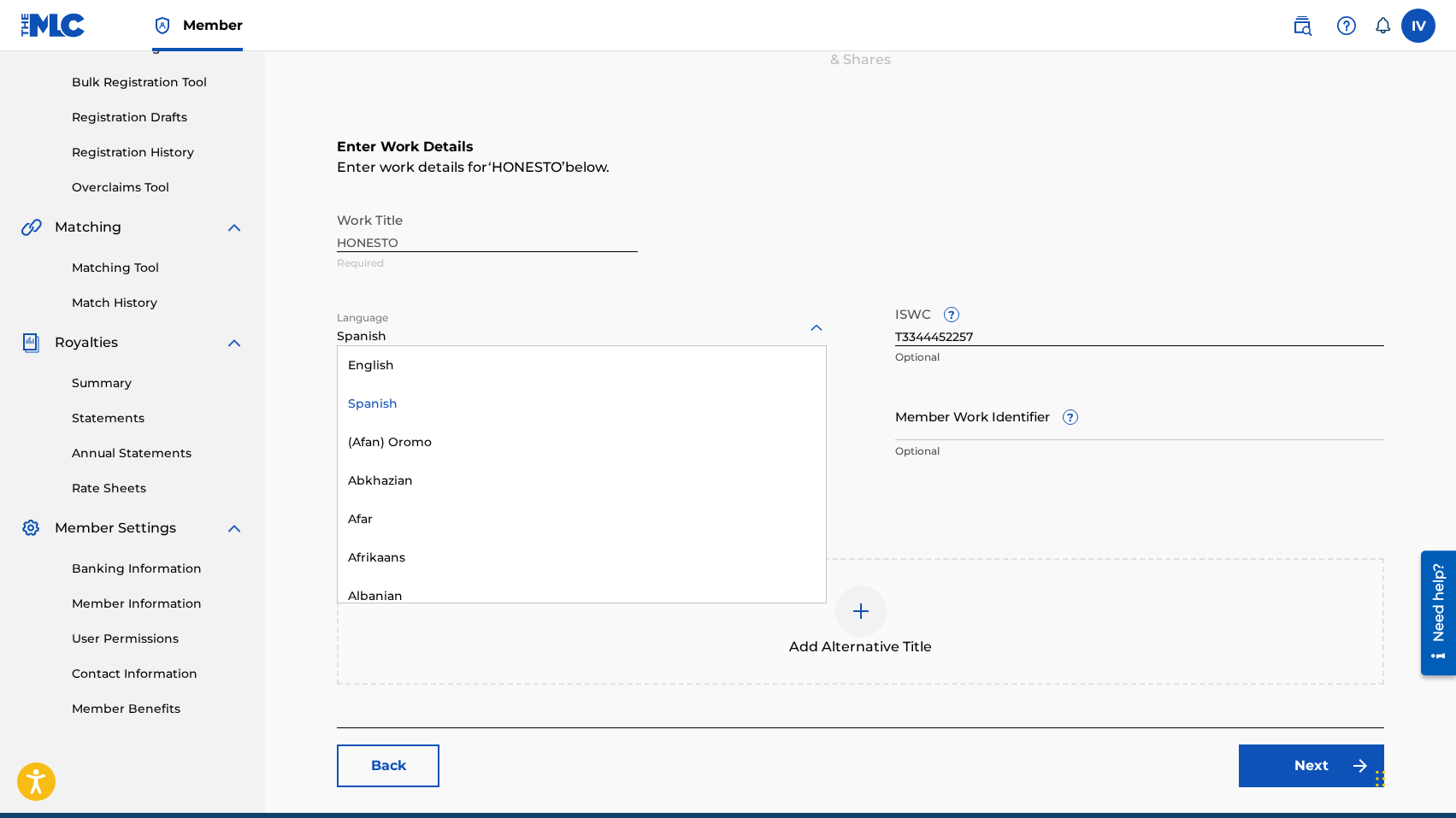
click at [454, 331] on div at bounding box center [582, 328] width 490 height 22
click at [410, 401] on div "Spanish" at bounding box center [582, 404] width 489 height 39
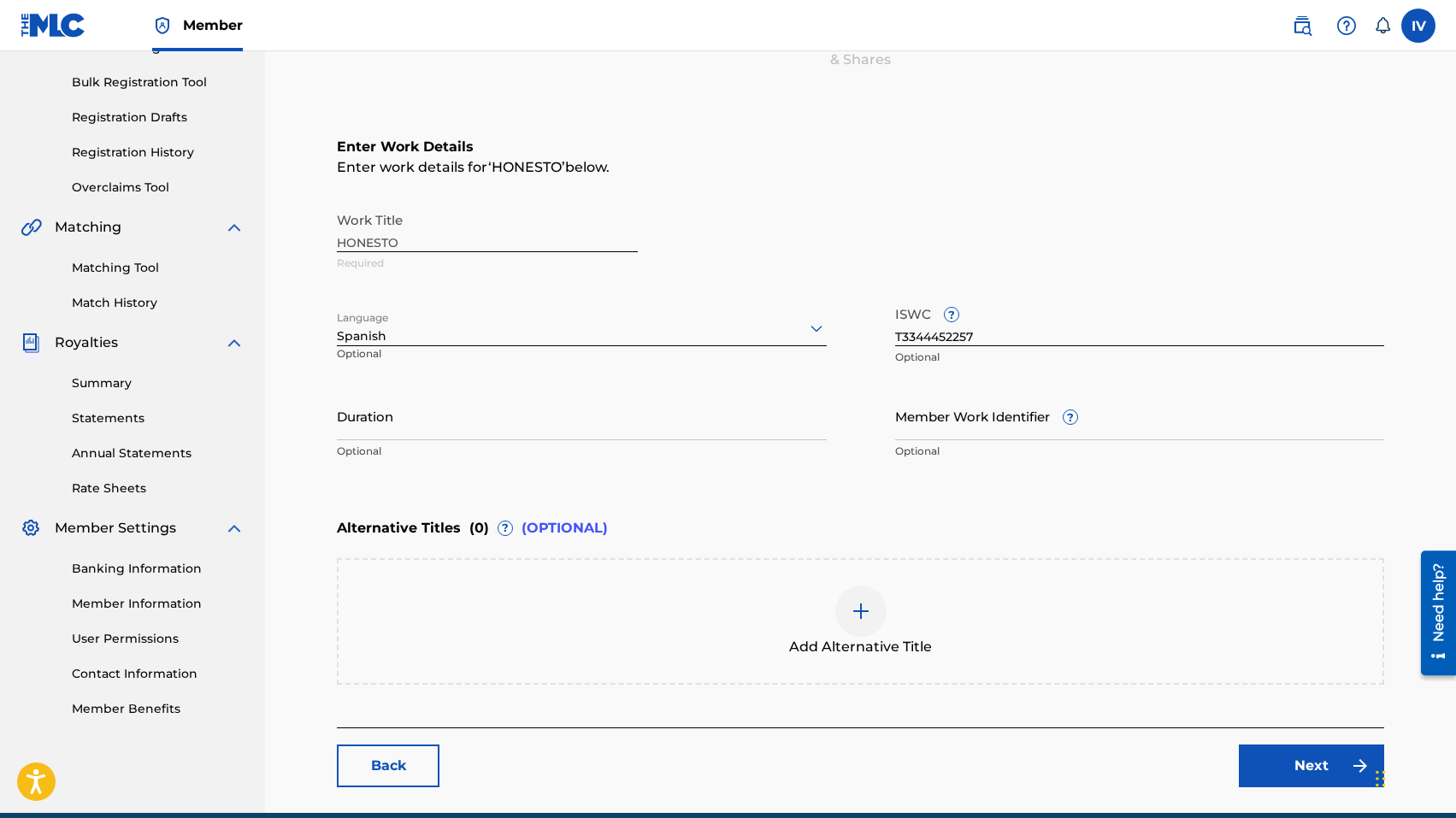
click at [1258, 762] on link "Next" at bounding box center [1312, 766] width 145 height 43
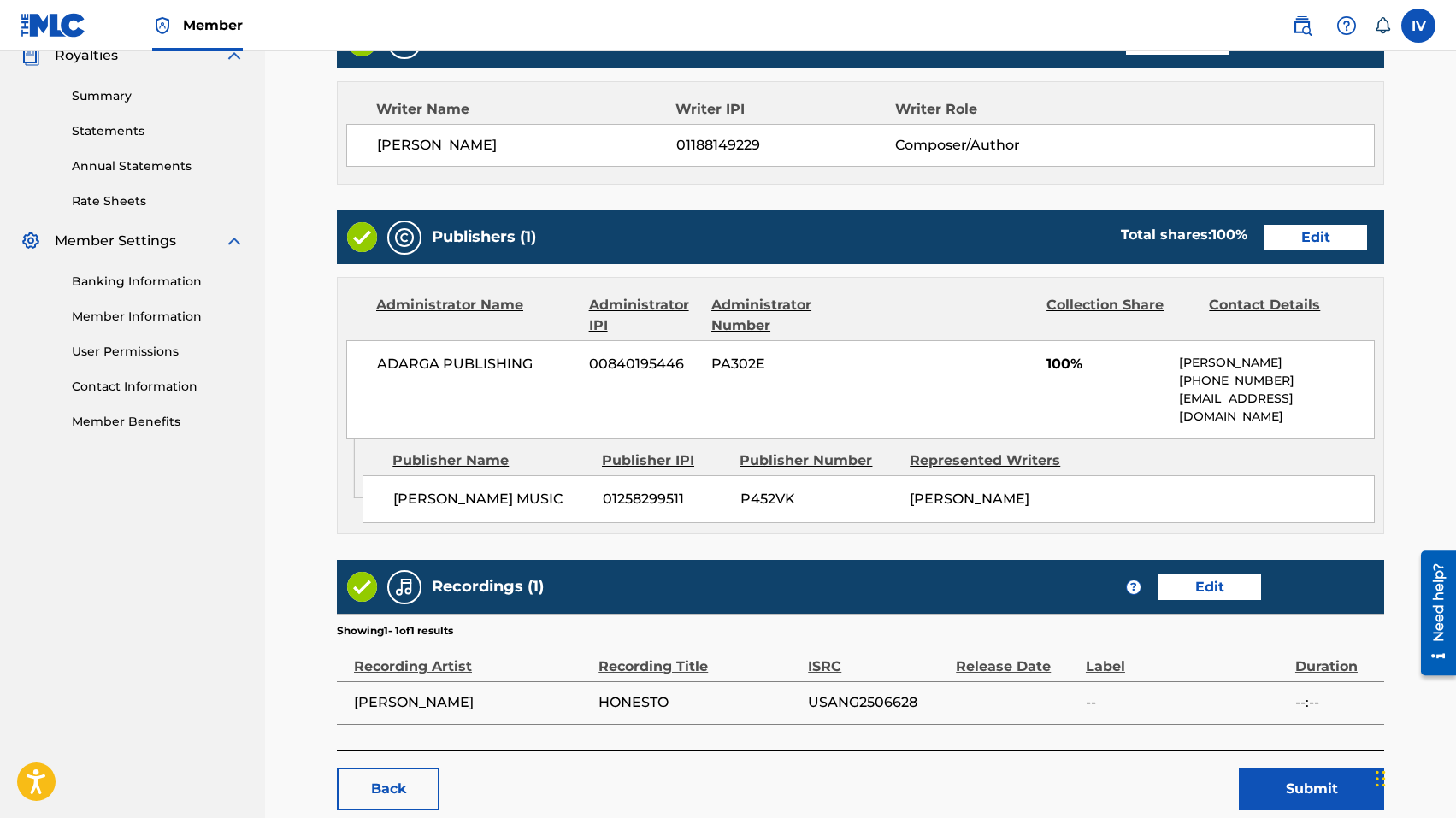
scroll to position [607, 0]
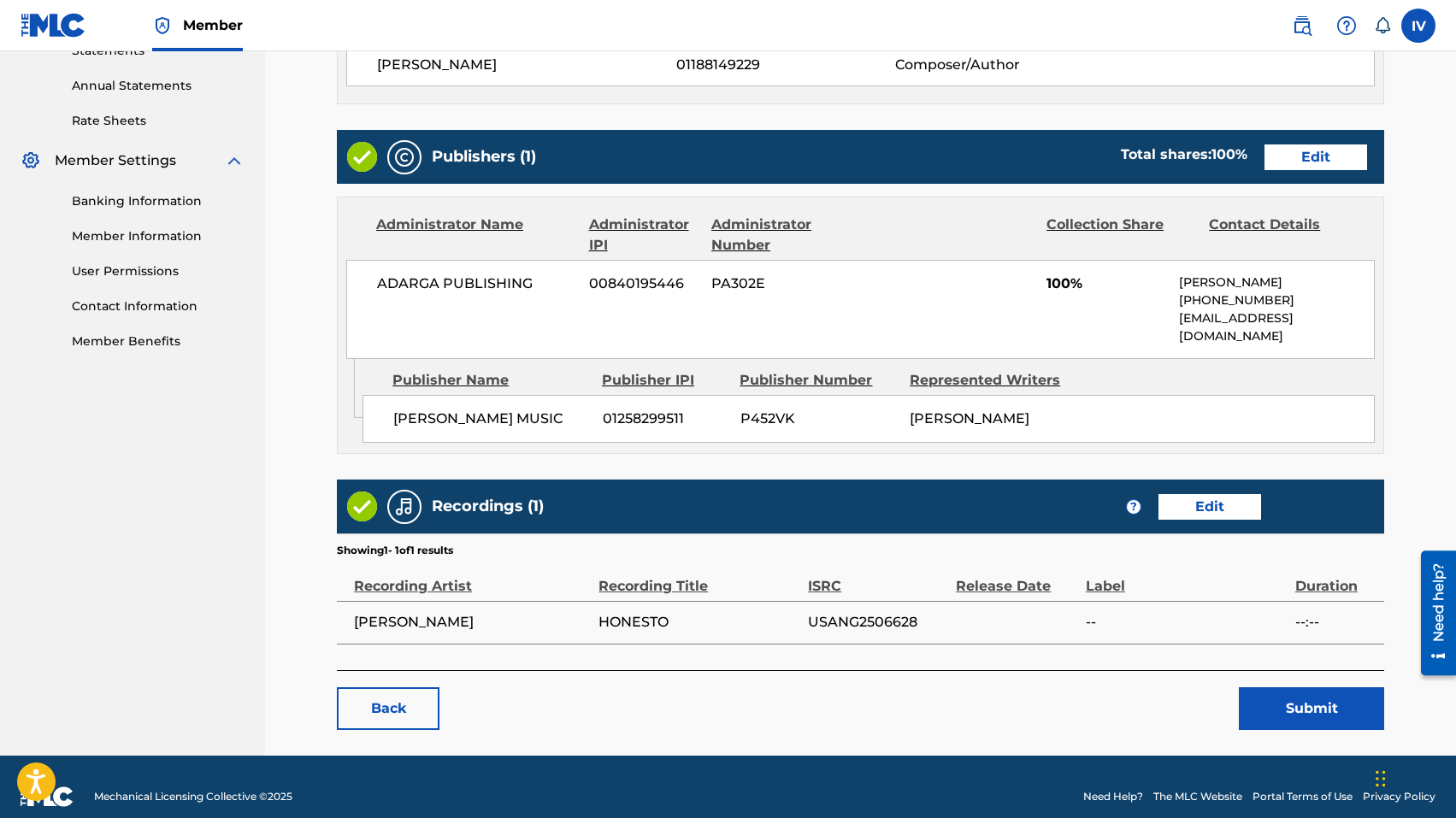
click at [1316, 698] on button "Submit" at bounding box center [1312, 708] width 145 height 43
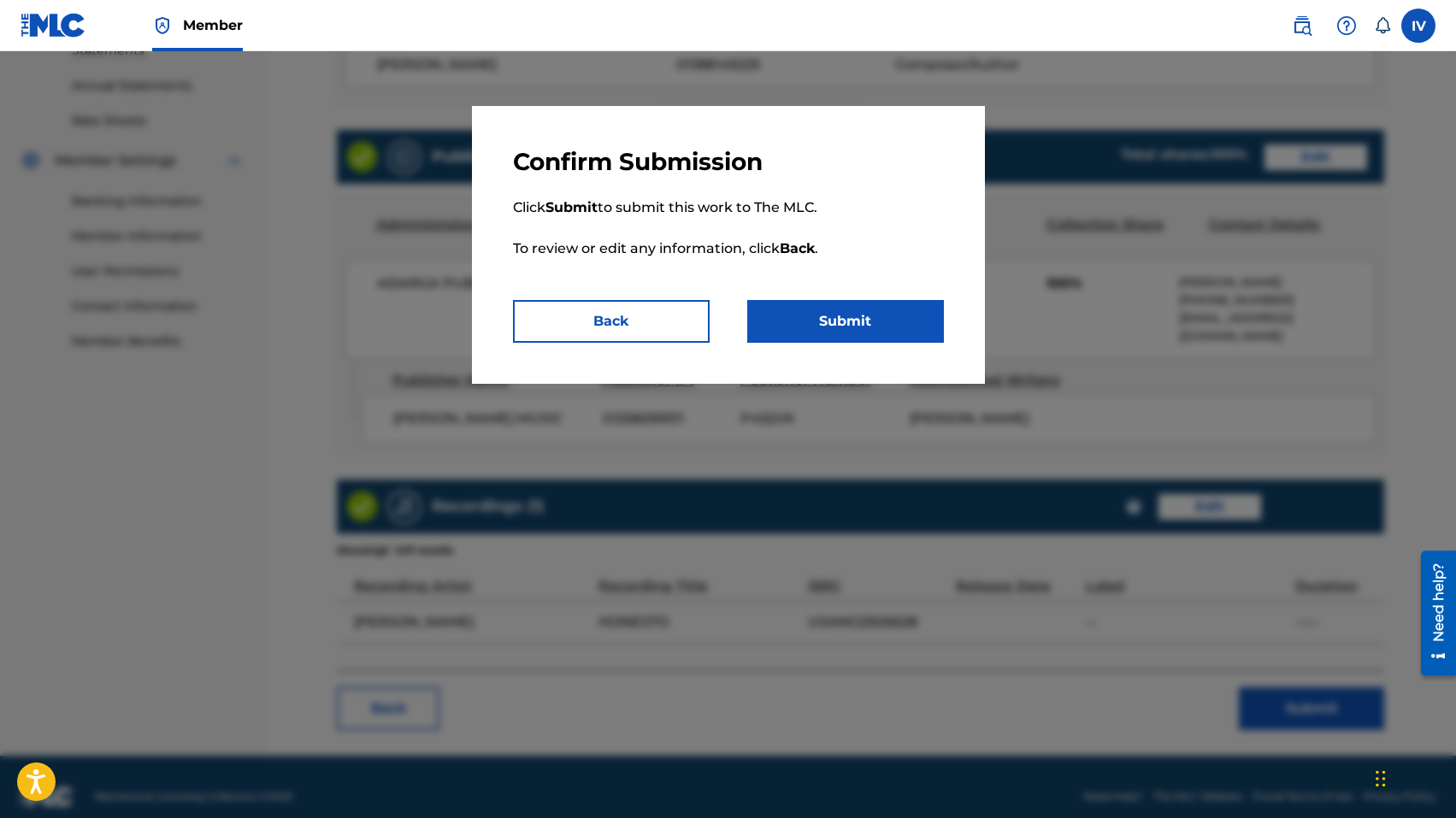
click at [889, 327] on button "Submit" at bounding box center [846, 320] width 197 height 43
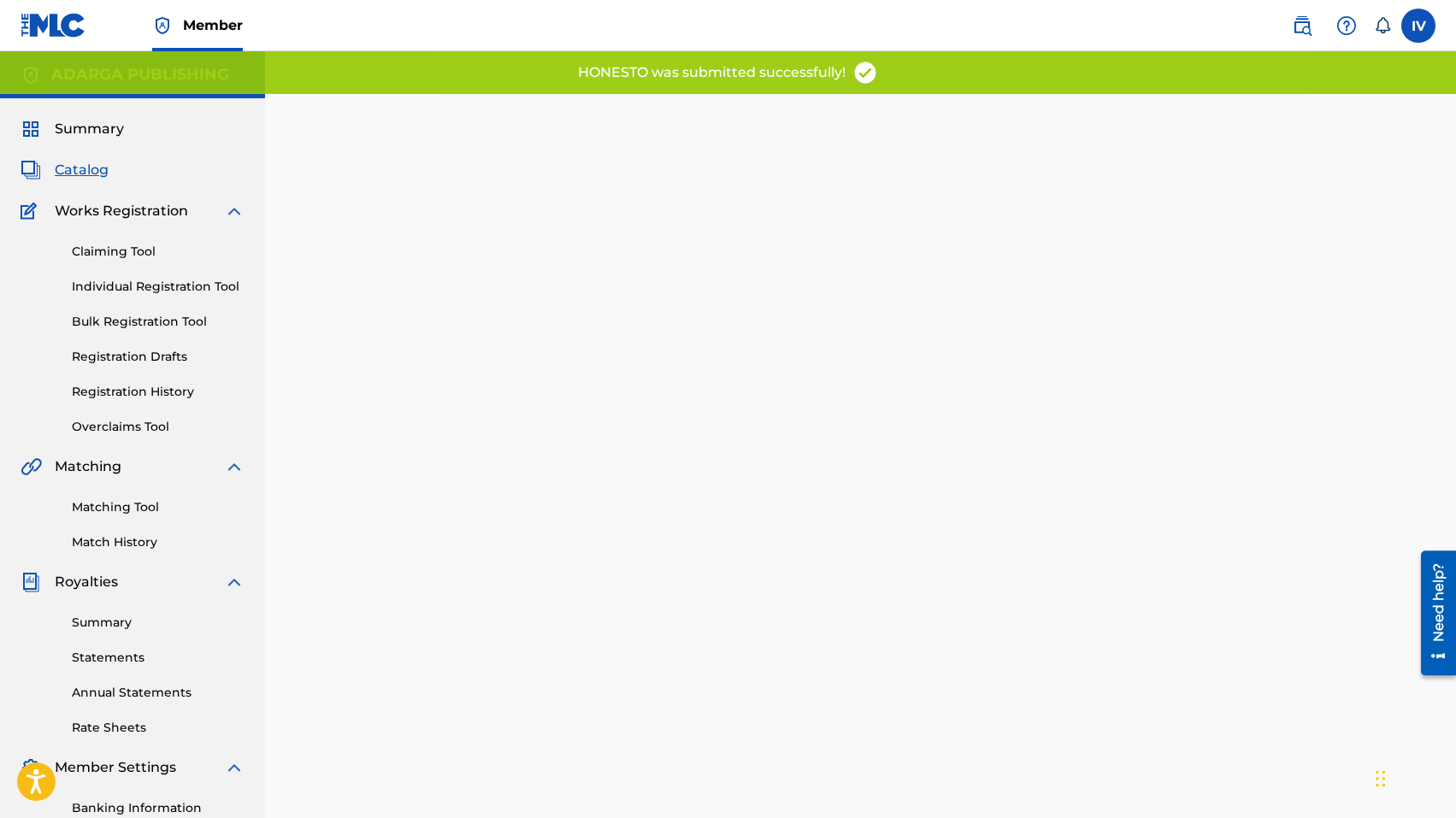
click at [73, 173] on span "Catalog" at bounding box center [81, 170] width 53 height 21
